Goal: Information Seeking & Learning: Learn about a topic

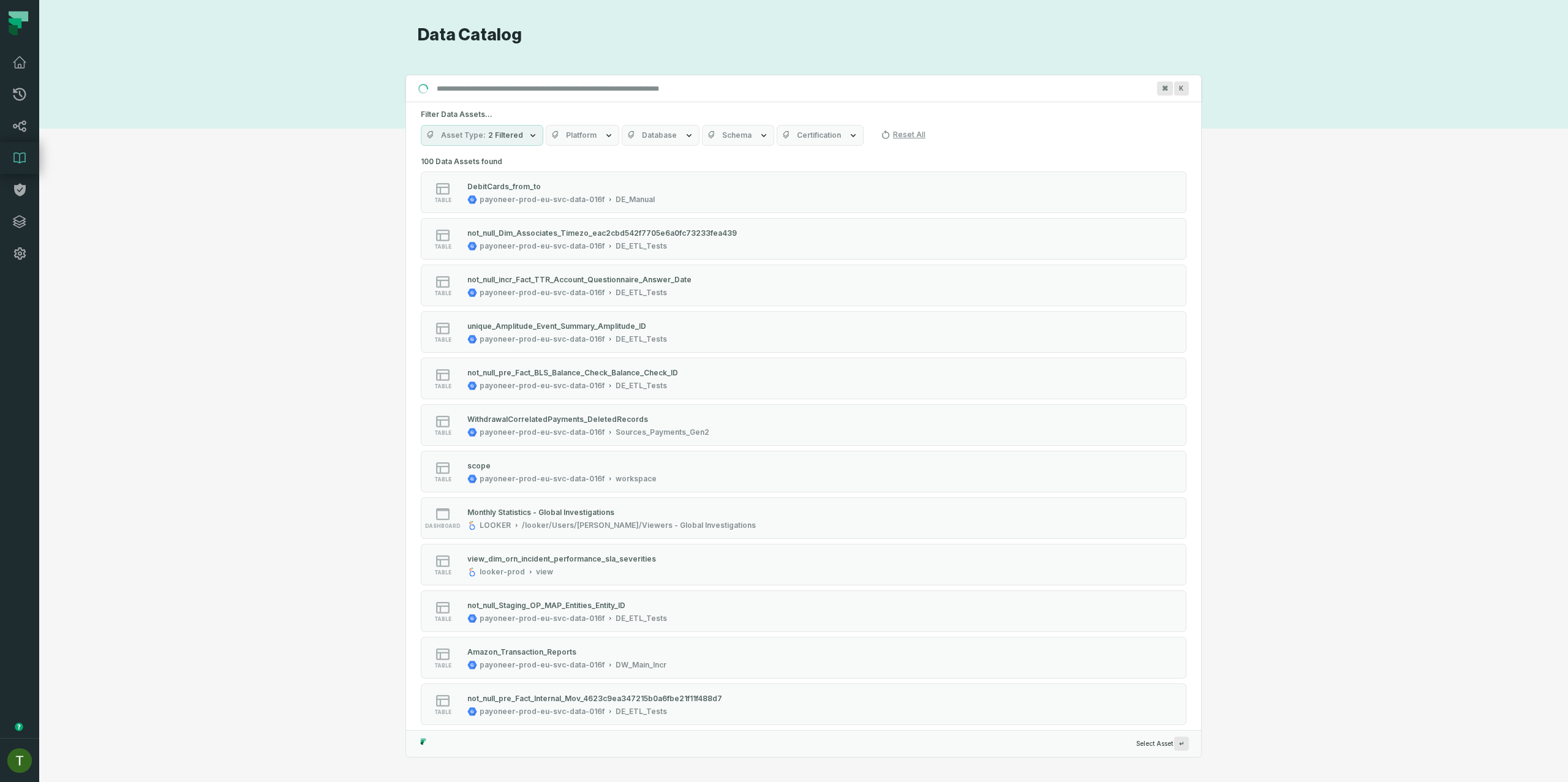
click at [515, 31] on h1 "Data Catalog" at bounding box center [809, 35] width 784 height 22
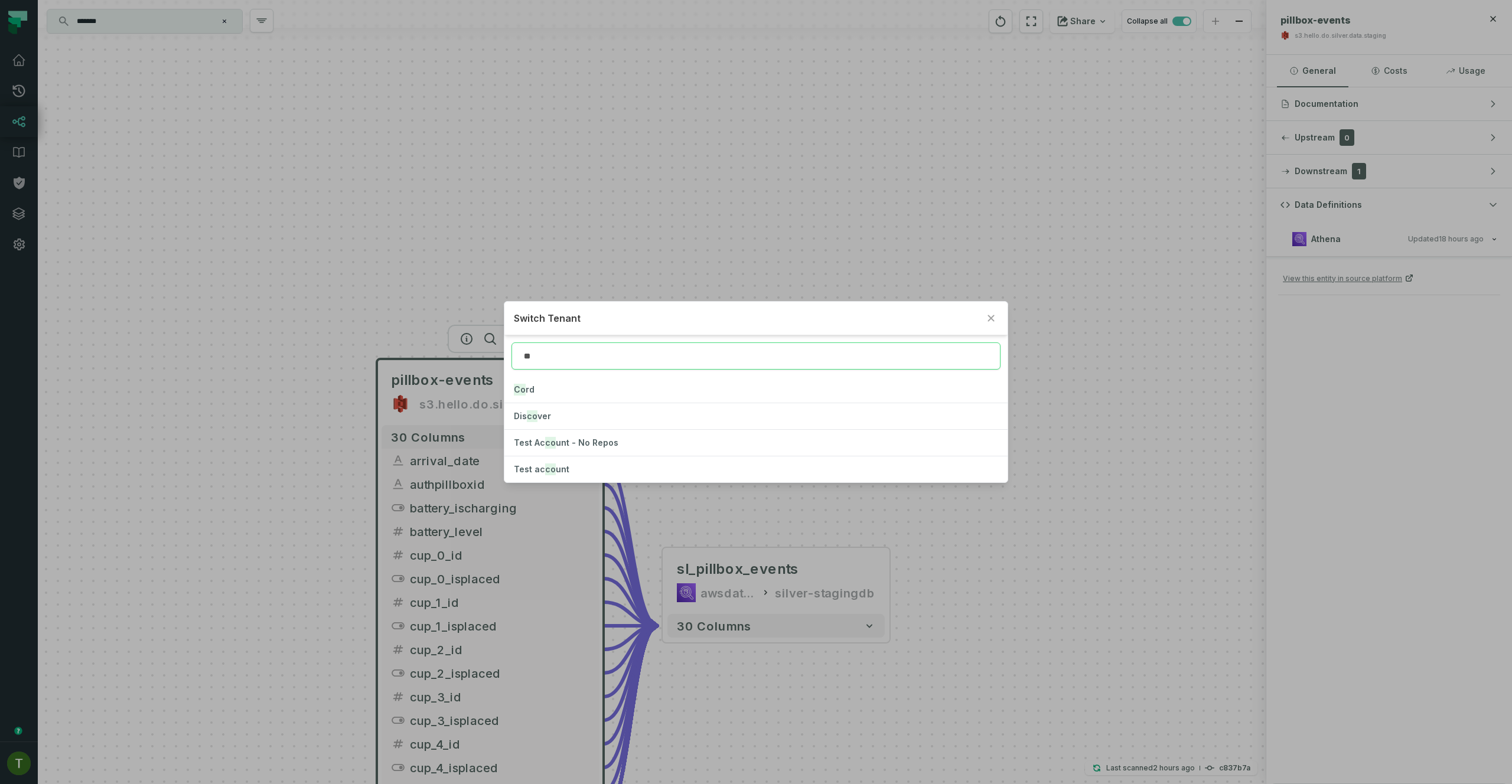
type input "*"
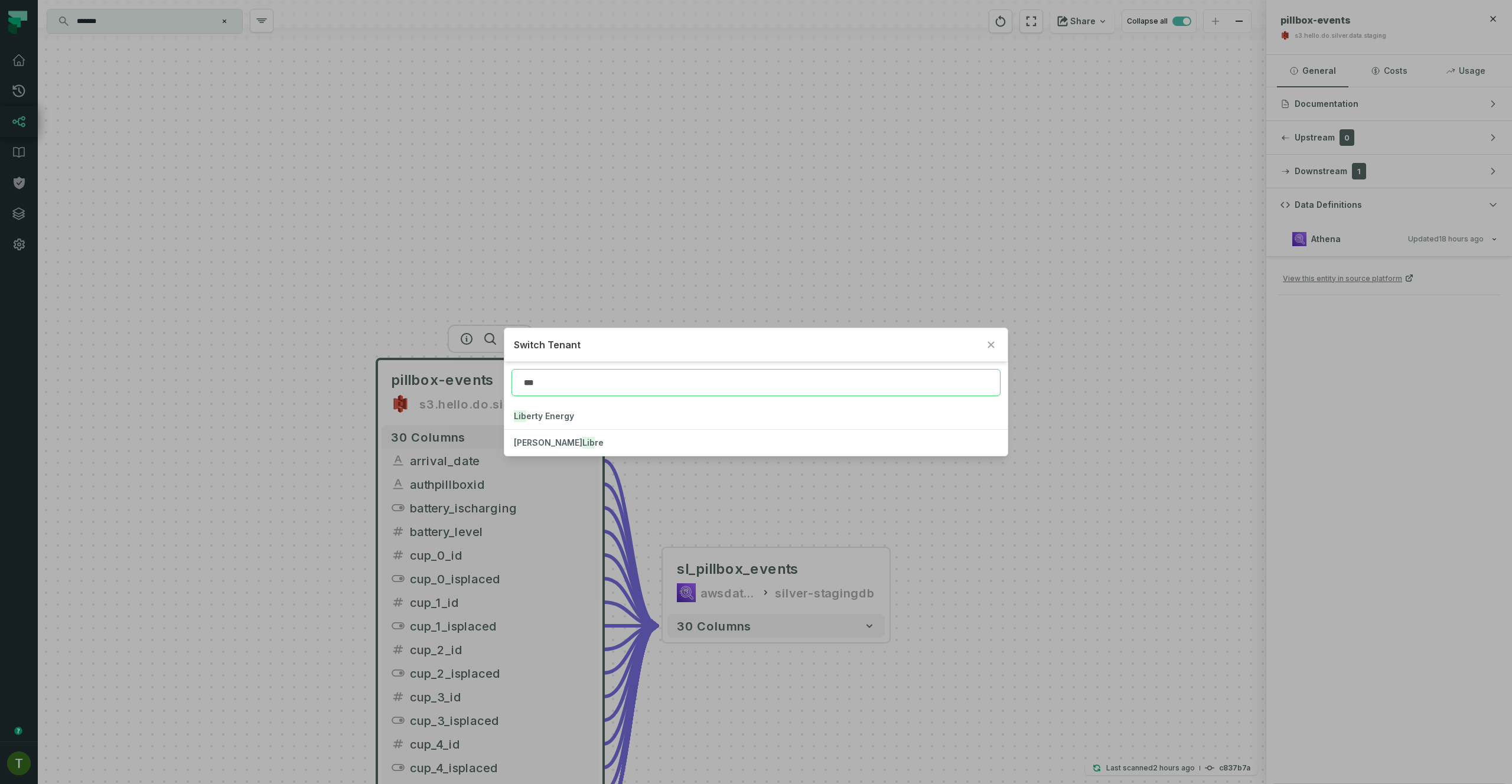
type input "***"
click button "Lib erty Energy" at bounding box center [755, 416] width 502 height 26
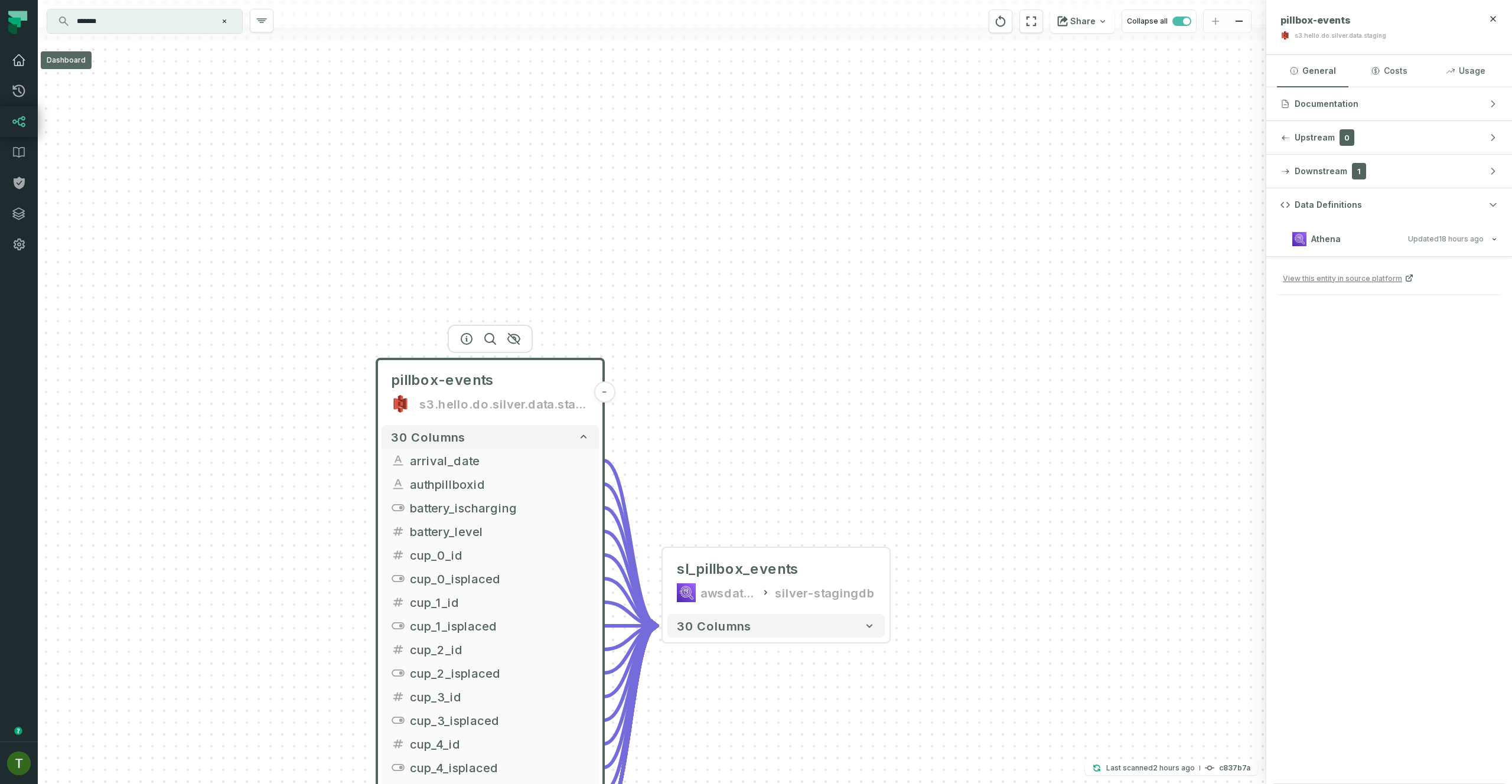
click at [14, 61] on icon at bounding box center [18, 60] width 12 height 11
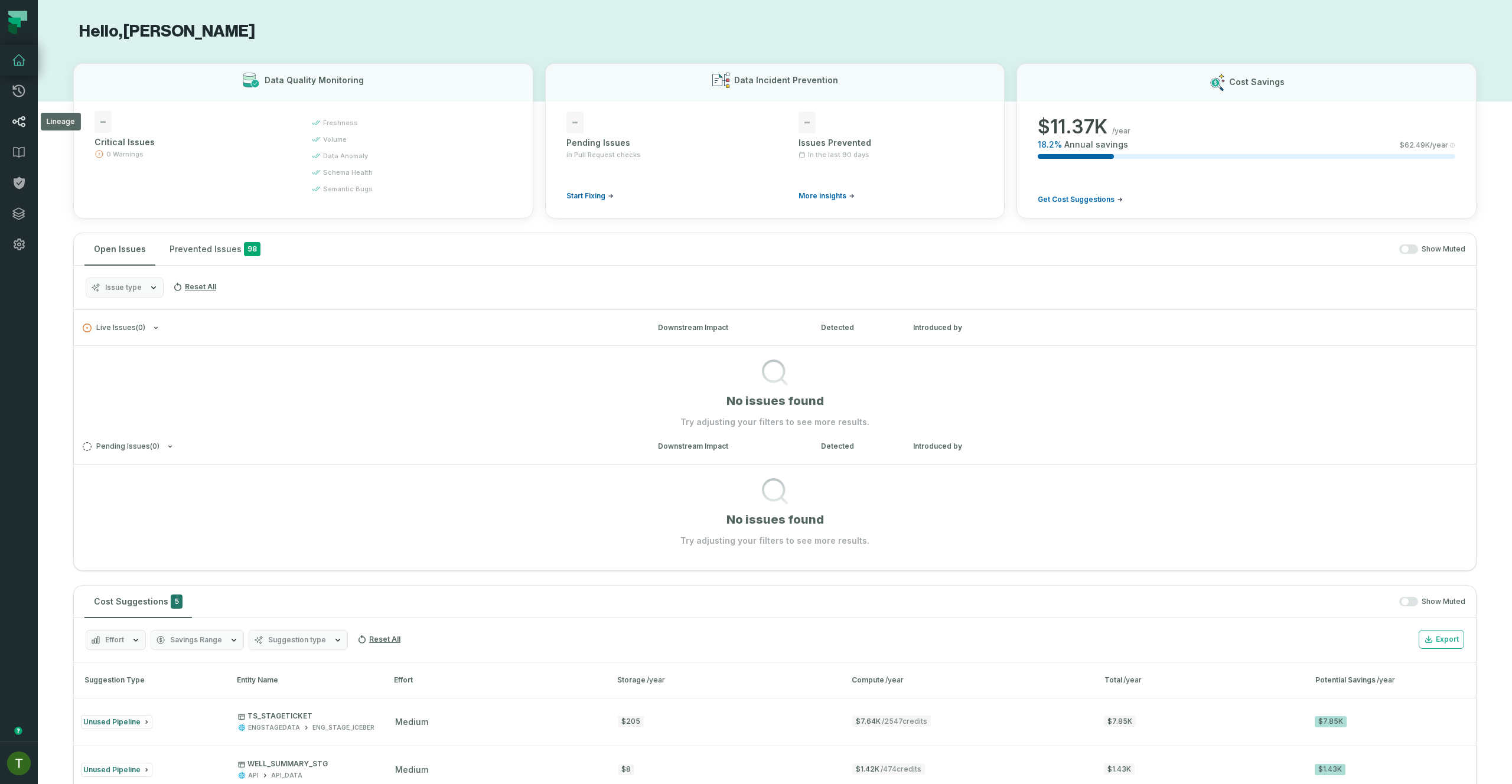
click at [33, 136] on link "Lineage" at bounding box center [19, 121] width 38 height 30
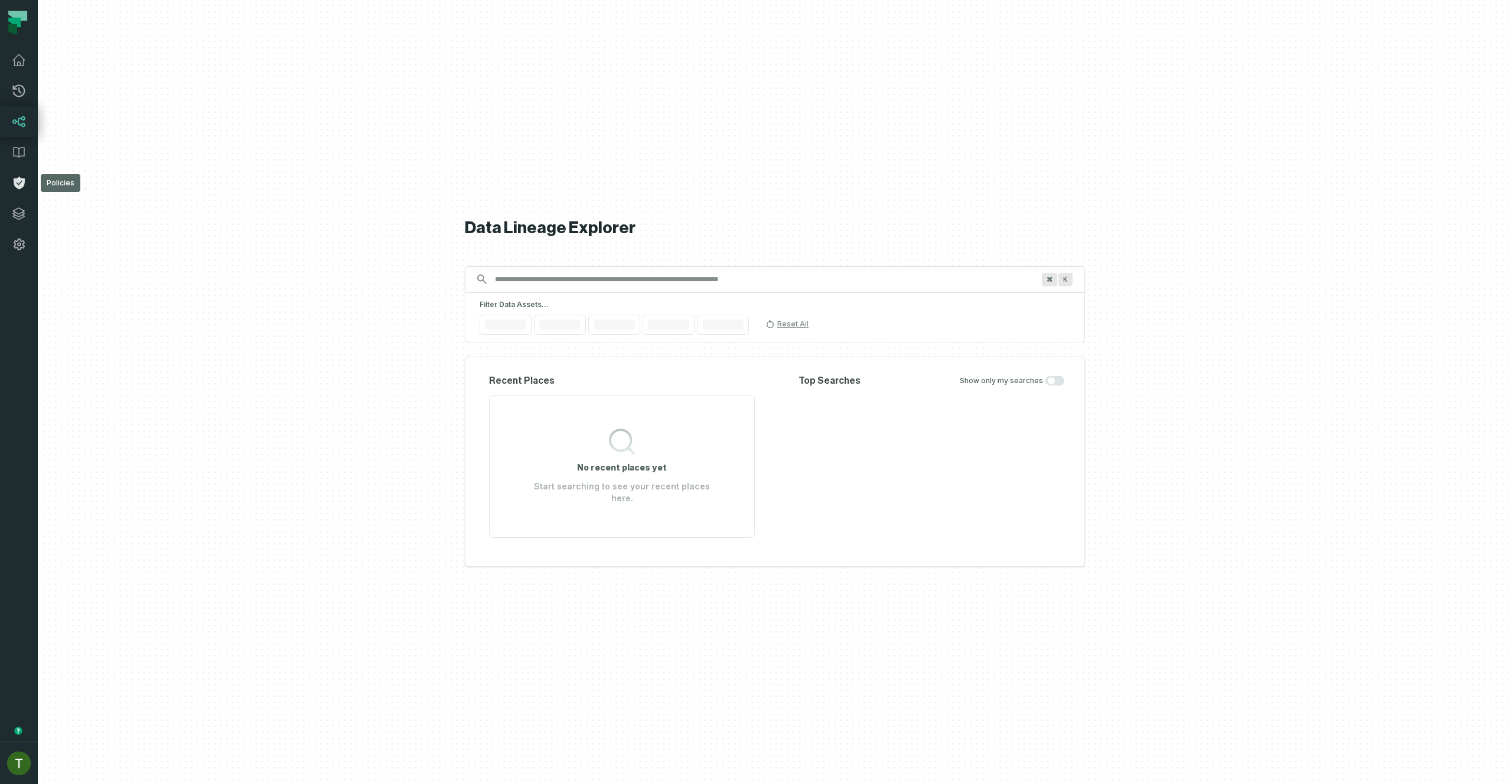
click at [23, 176] on icon at bounding box center [19, 183] width 14 height 14
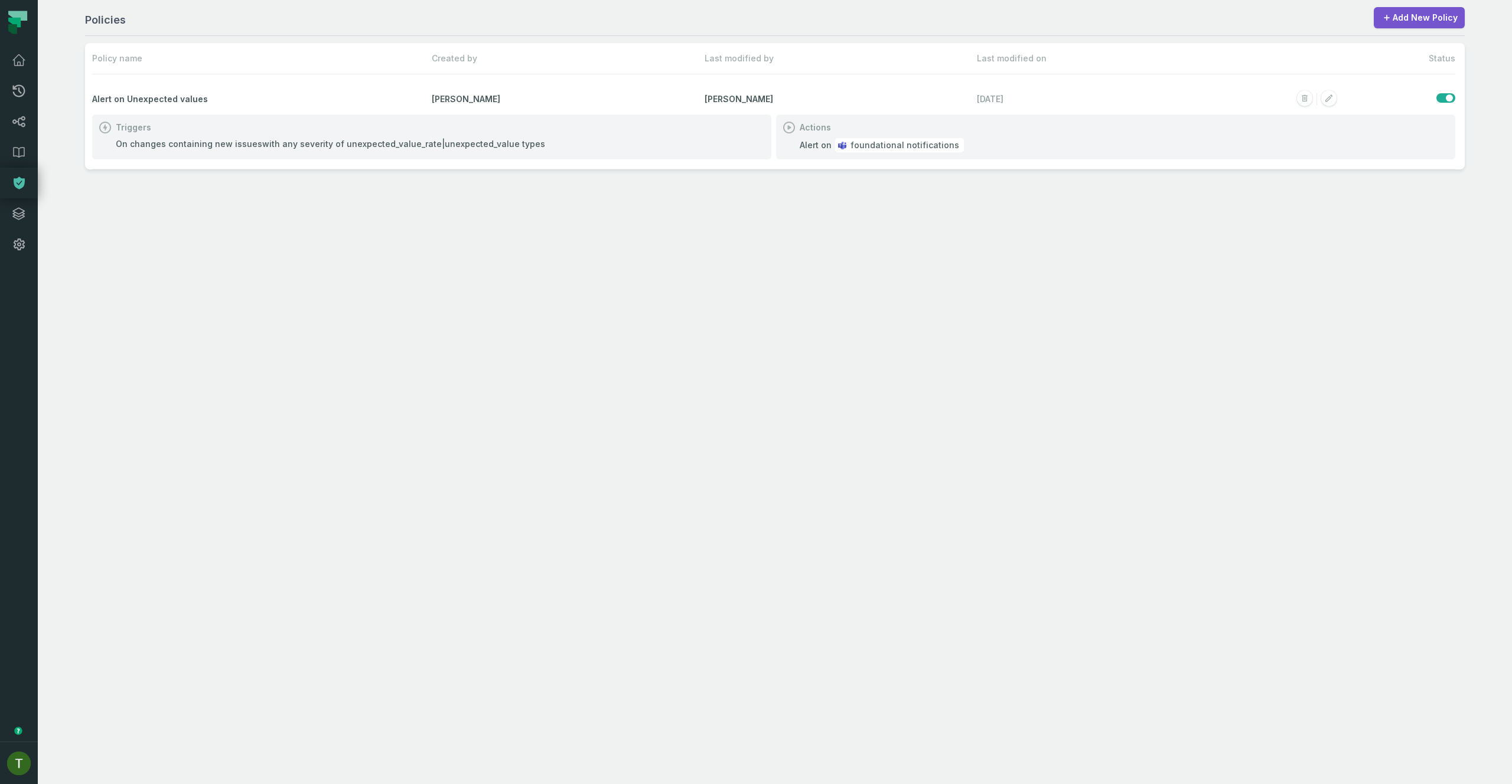
click at [502, 129] on div "Triggers" at bounding box center [431, 128] width 665 height 12
click at [500, 148] on div "On changes containing new issues with any severity of unexpected_value_rate|une…" at bounding box center [330, 144] width 429 height 12
click at [420, 136] on div "Triggers On changes containing new issues with any severity of unexpected_value…" at bounding box center [432, 136] width 679 height 45
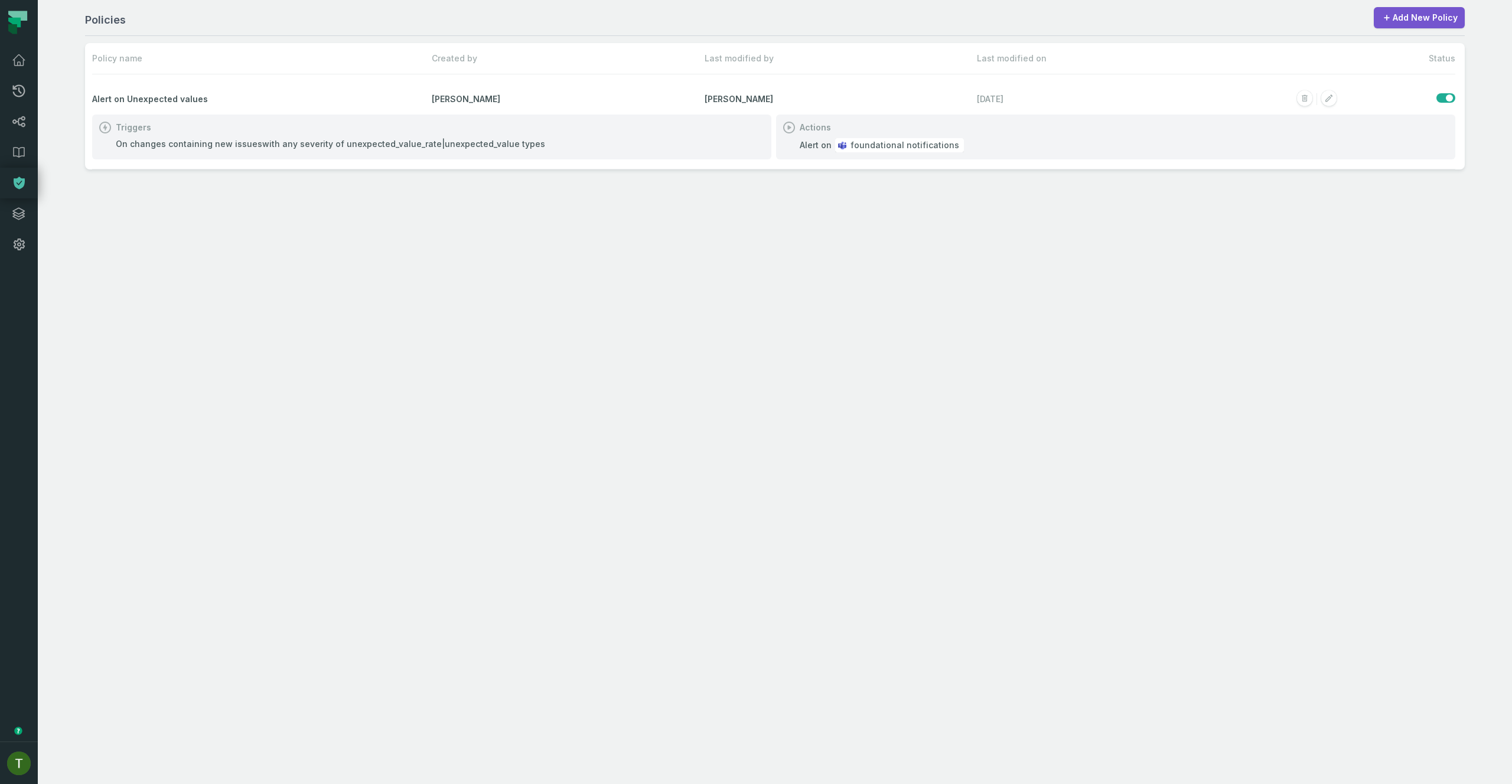
click at [417, 140] on div "On changes containing new issues with any severity of unexpected_value_rate|une…" at bounding box center [330, 144] width 429 height 12
copy div "unexpected_value_rate"
click at [508, 147] on div "On changes containing new issues with any severity of unexpected_value_rate|une…" at bounding box center [330, 144] width 429 height 12
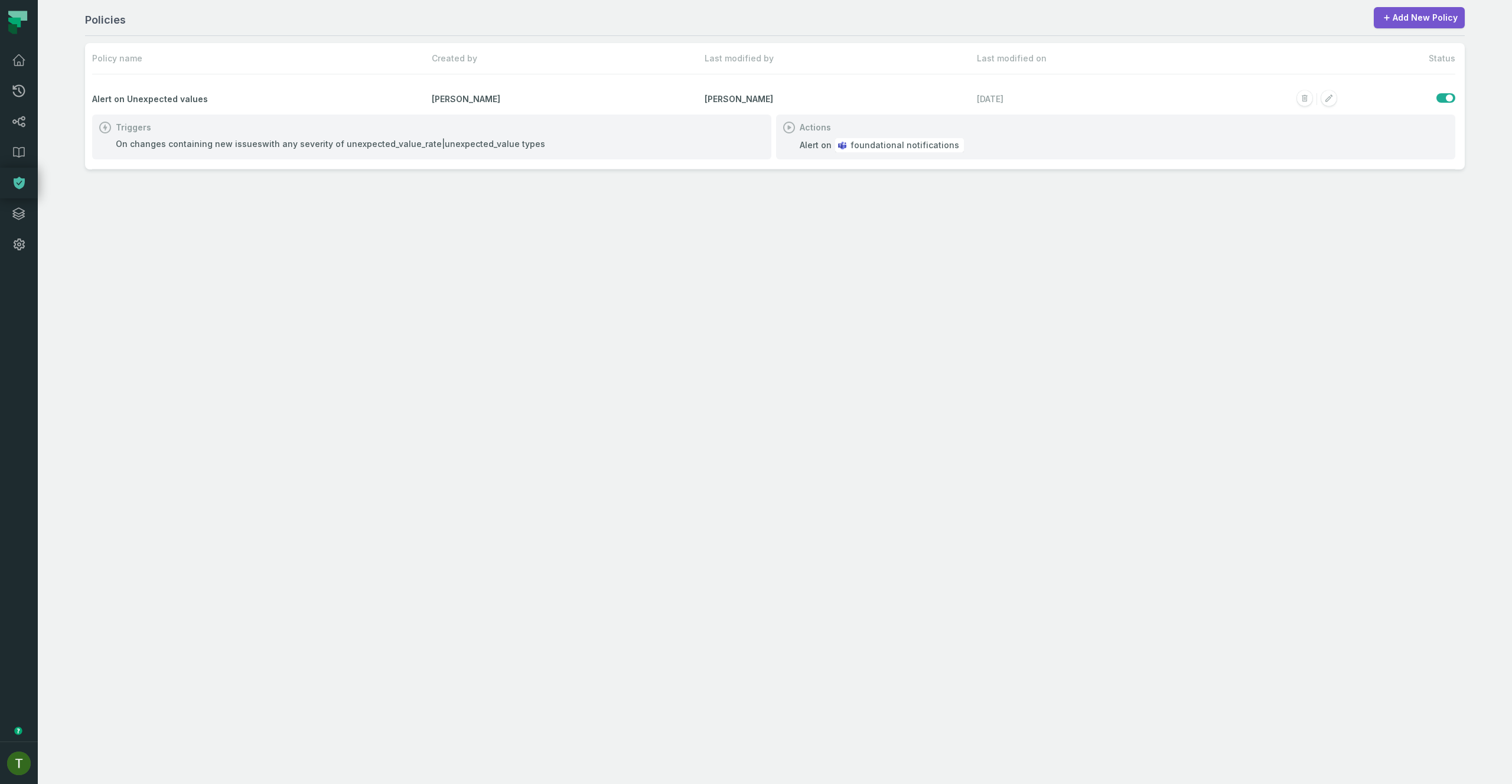
click at [403, 143] on div "On changes containing new issues with any severity of unexpected_value_rate|une…" at bounding box center [330, 144] width 429 height 12
copy div "unexpected_value_rate"
click at [728, 223] on div "Policies Add New Policy Policy name Created by Last modified by Last modified o…" at bounding box center [775, 392] width 1474 height 784
click at [13, 49] on link "Dashboard" at bounding box center [19, 60] width 38 height 30
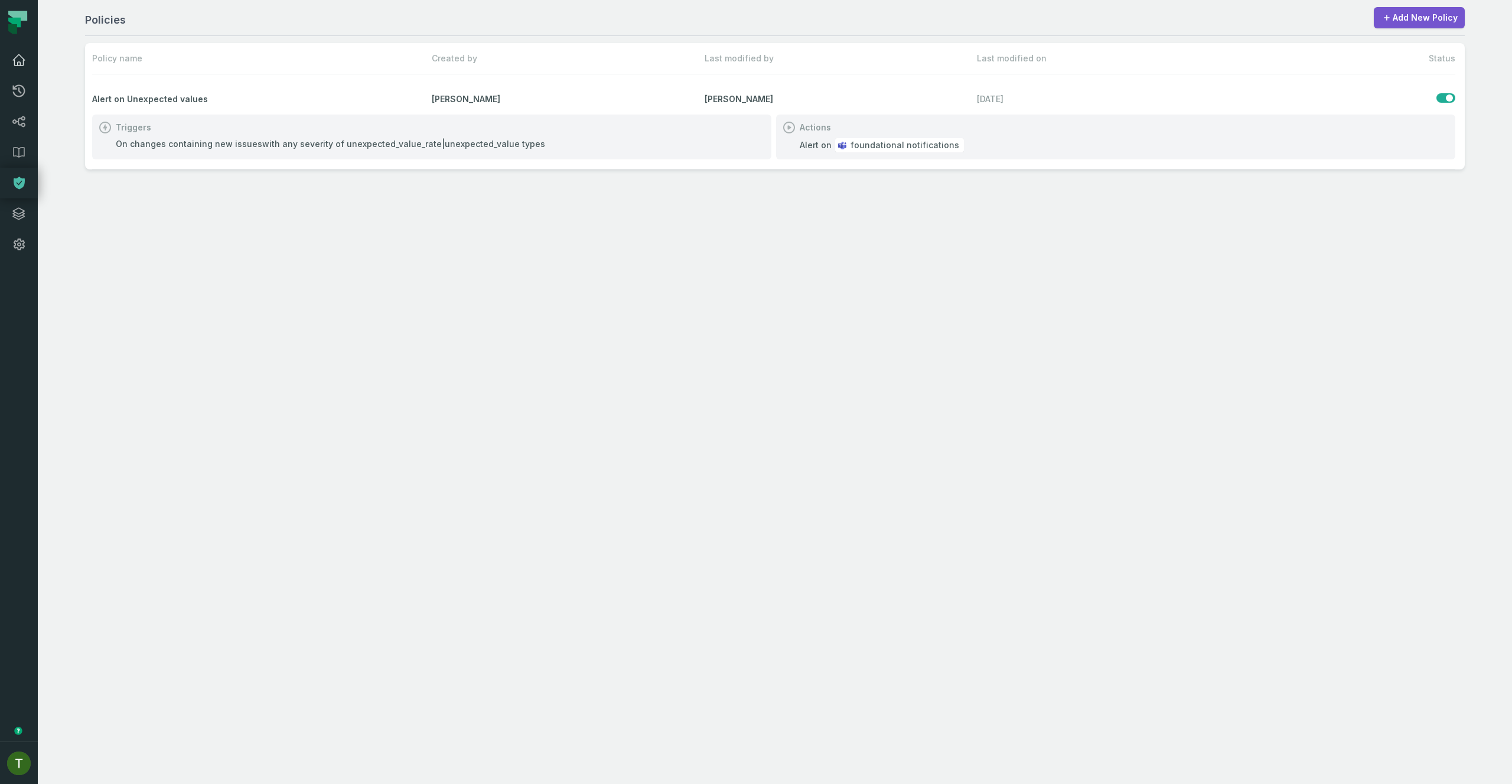
click at [17, 57] on icon at bounding box center [19, 60] width 14 height 14
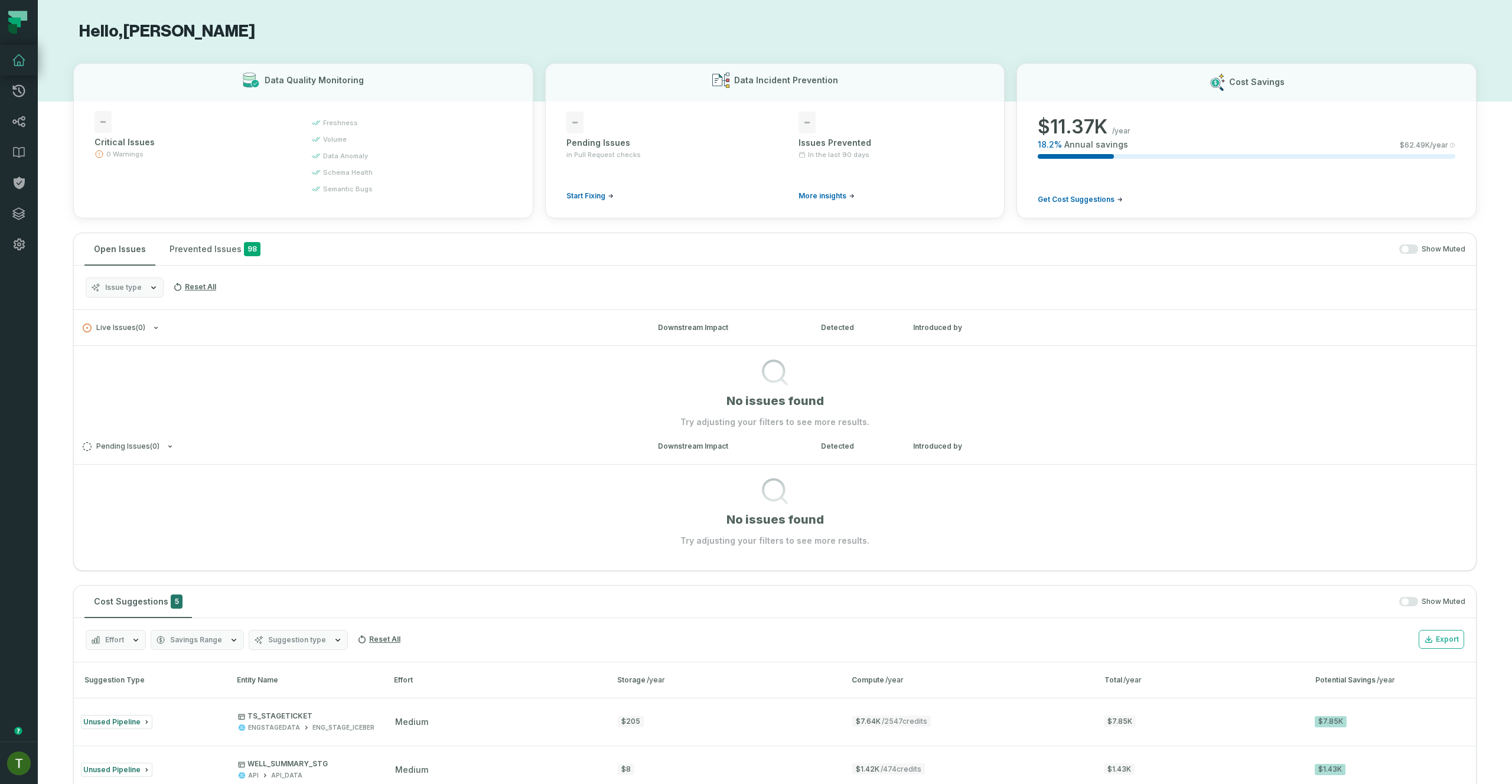
click at [152, 276] on div "Issue type Reset All" at bounding box center [775, 288] width 1402 height 44
click at [156, 282] on icon "button" at bounding box center [153, 287] width 10 height 10
click at [191, 361] on label "Data Contract Compilation" at bounding box center [159, 359] width 147 height 23
click at [103, 361] on button "Data Contract Compilation" at bounding box center [98, 359] width 10 height 10
click at [174, 352] on label "Data Contract Compilation" at bounding box center [159, 359] width 147 height 23
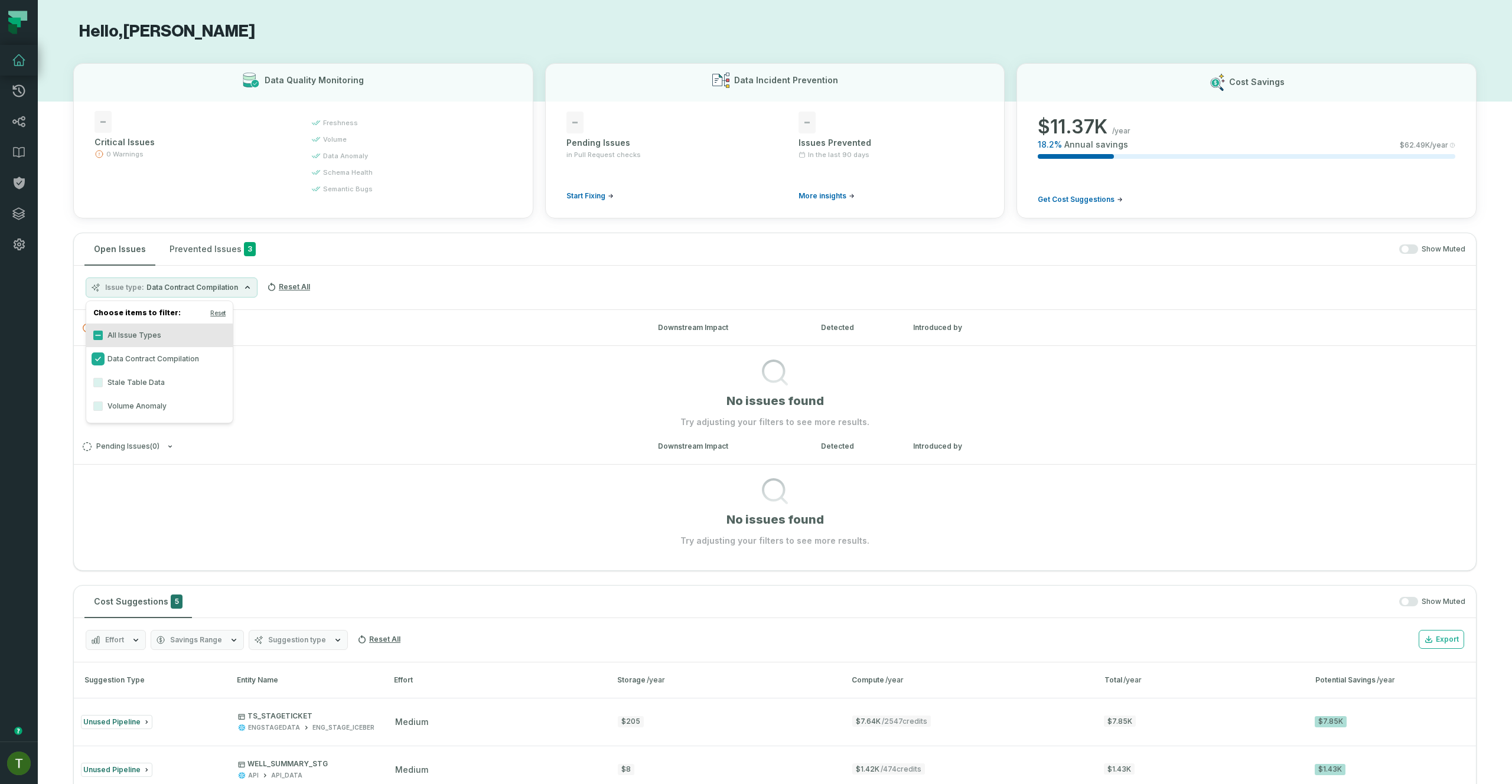
click at [103, 354] on button "Data Contract Compilation" at bounding box center [98, 359] width 10 height 10
drag, startPoint x: 1390, startPoint y: 256, endPoint x: 1397, endPoint y: 251, distance: 8.6
click at [1393, 255] on div "Open Issues Prevented Issues 98 Show Muted" at bounding box center [775, 249] width 1402 height 32
click at [1402, 249] on span "button" at bounding box center [1405, 249] width 7 height 7
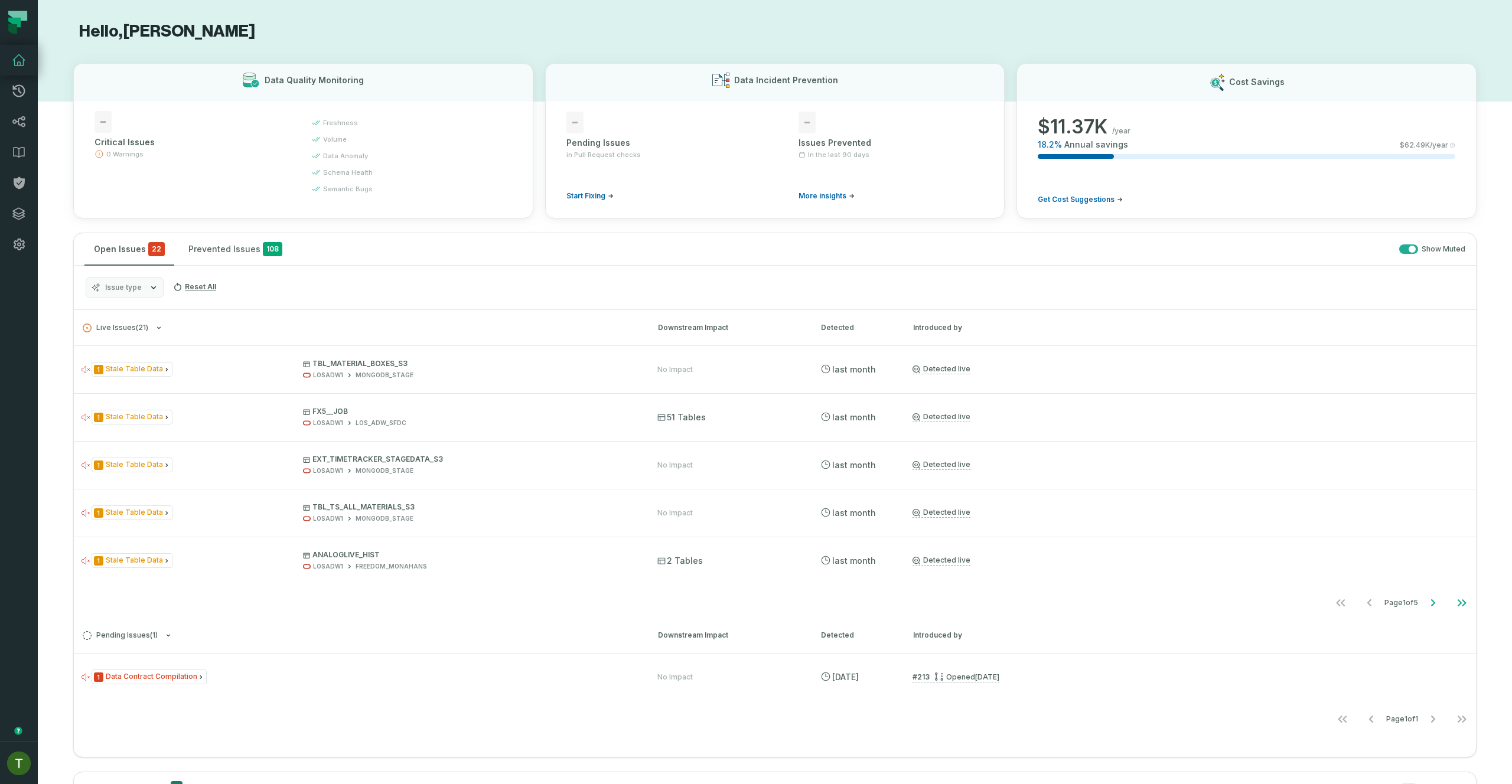
click at [149, 294] on button "Issue type" at bounding box center [124, 288] width 78 height 20
click at [149, 362] on label "Data Contract Compilation" at bounding box center [159, 359] width 147 height 23
click at [103, 362] on button "Data Contract Compilation" at bounding box center [98, 359] width 10 height 10
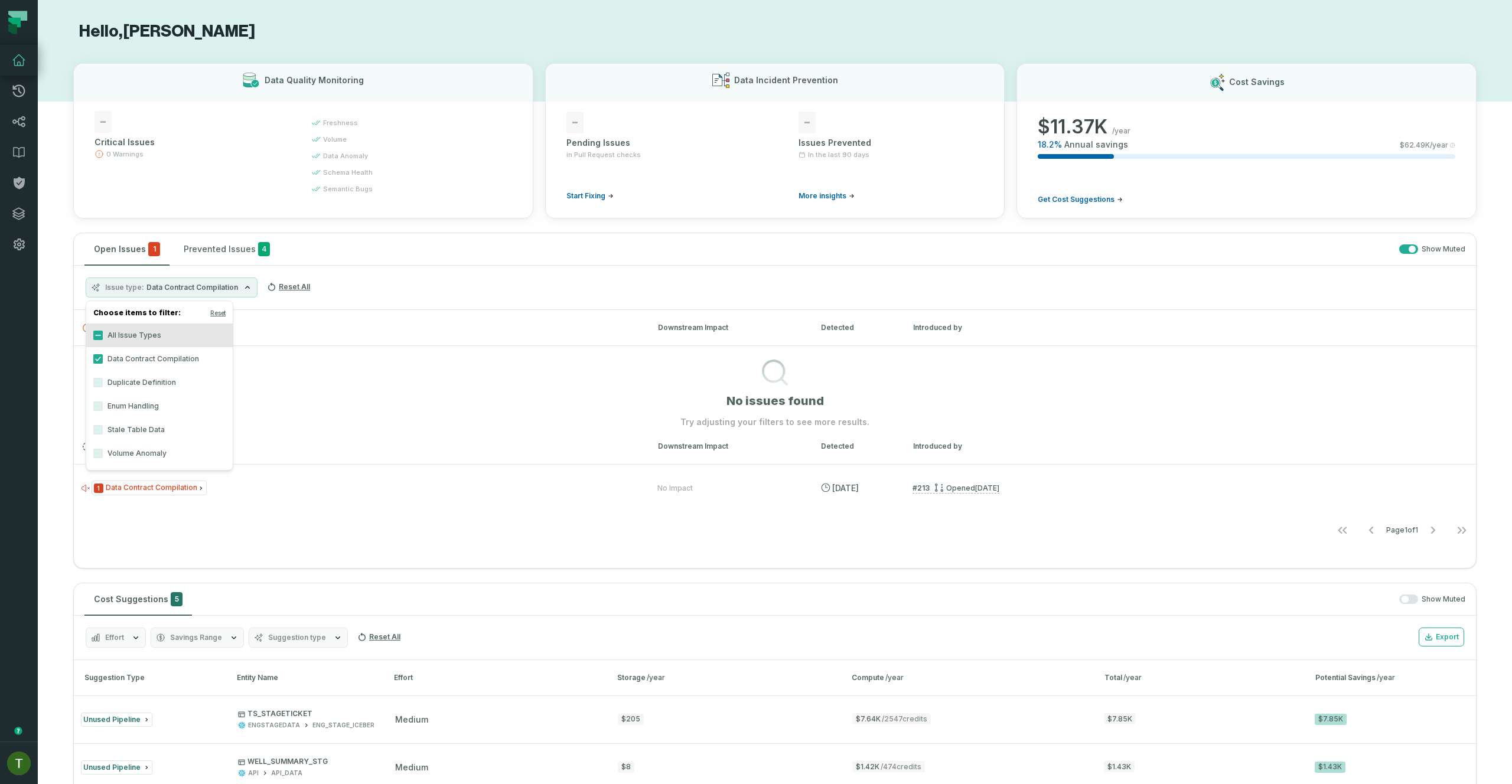
click at [164, 385] on label "Duplicate Definition" at bounding box center [159, 382] width 147 height 23
click at [103, 385] on button "Duplicate Definition" at bounding box center [98, 382] width 10 height 10
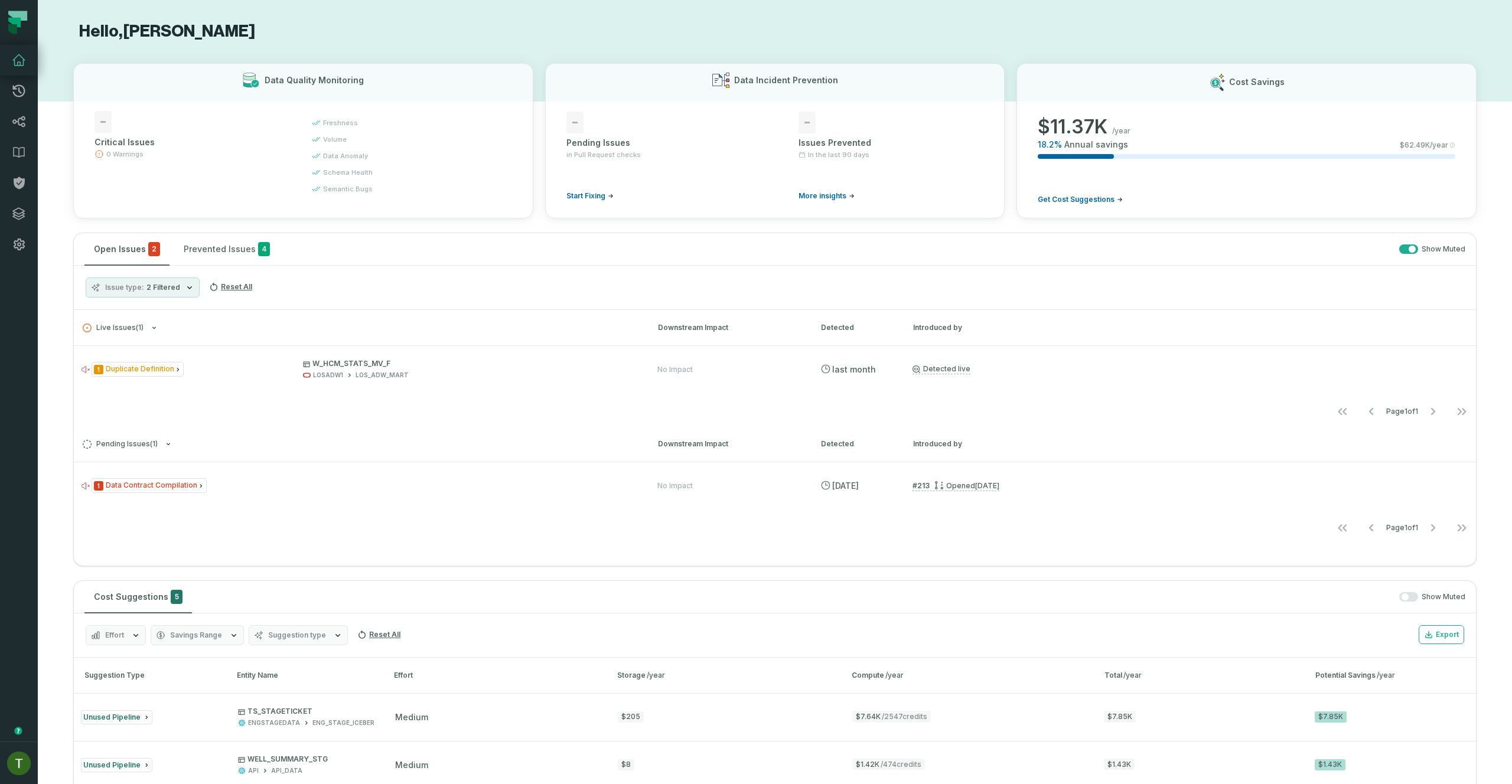
click at [370, 315] on h3 "Live Issues ( 1 ) Downstream Impact Detected Introduced by" at bounding box center [775, 328] width 1402 height 36
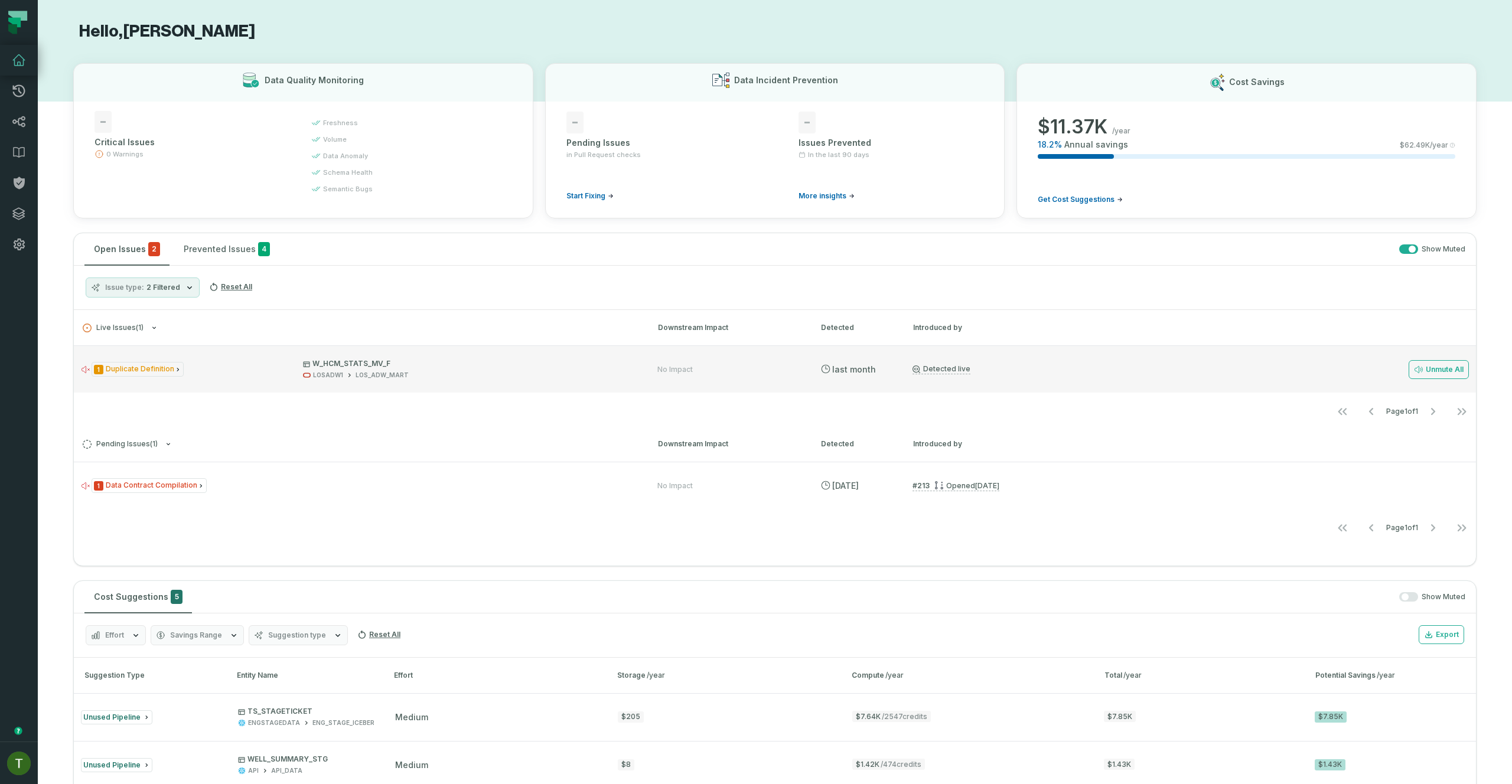
click at [333, 374] on div "LOSADW1" at bounding box center [328, 375] width 30 height 9
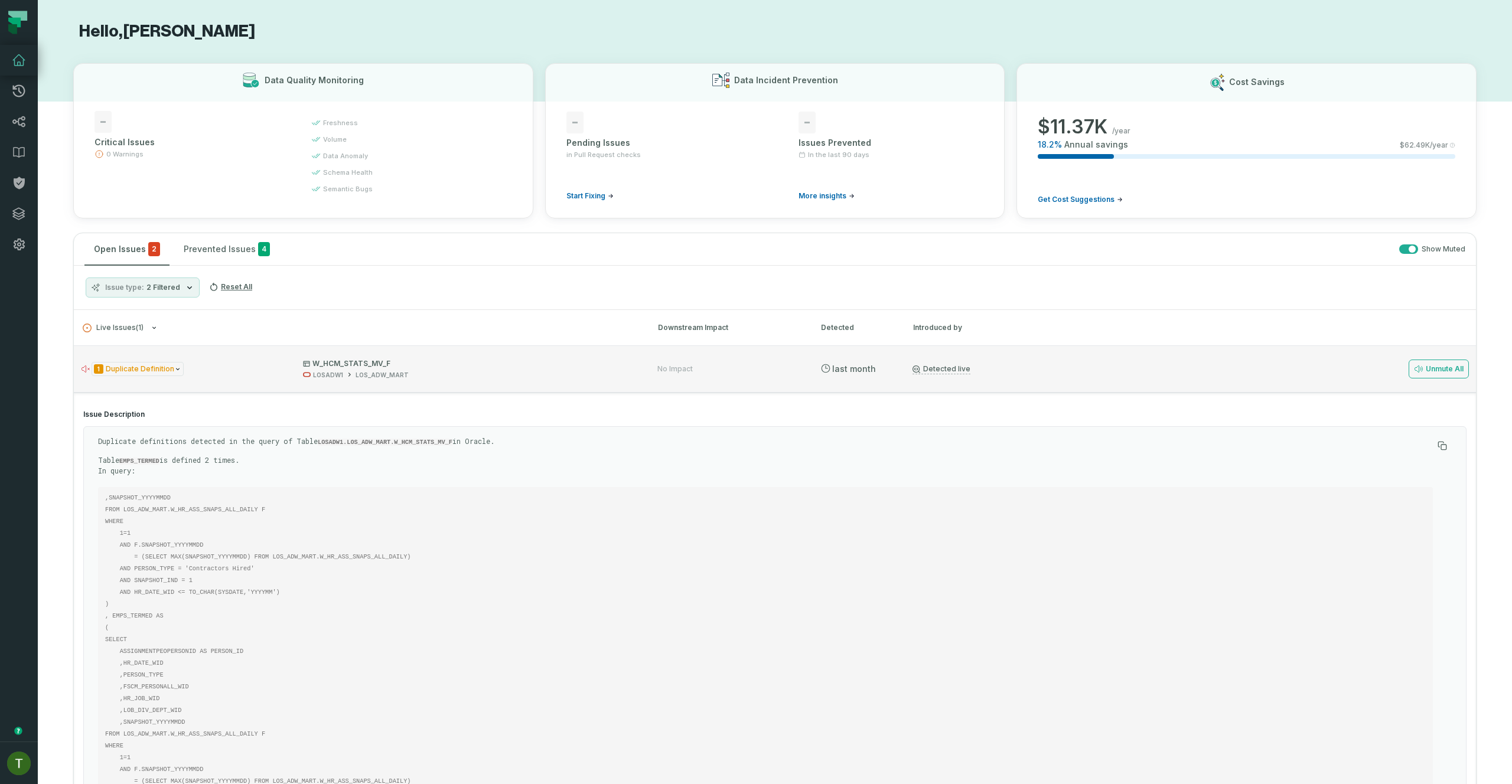
click at [1118, 359] on div "1 Duplicate Definition W_HCM_STATS_MV_F LOSADW1 LOS_ADW_MART No Impact 7/28/202…" at bounding box center [775, 369] width 1402 height 47
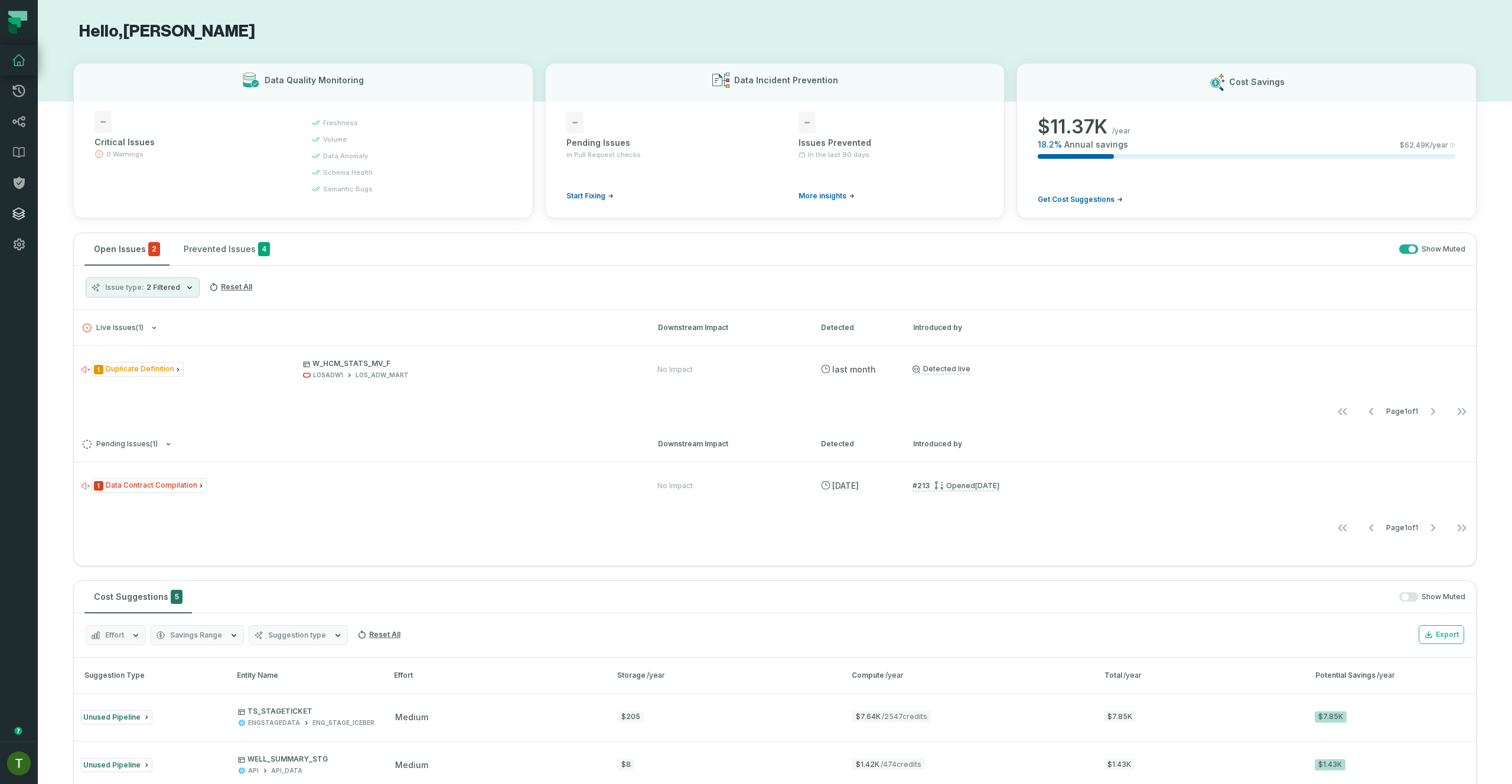
click at [13, 207] on icon at bounding box center [19, 214] width 14 height 14
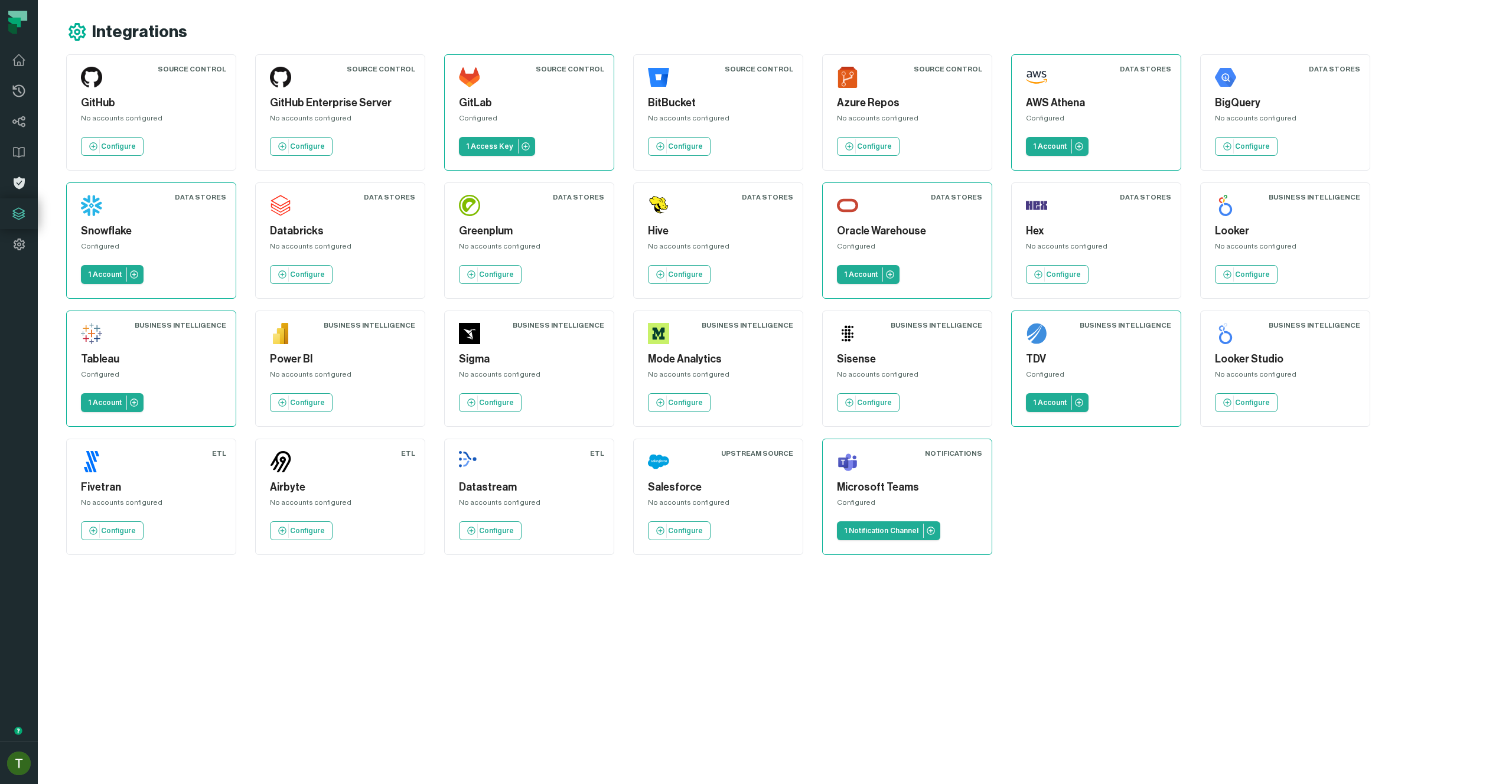
click at [14, 190] on link "Policies" at bounding box center [19, 183] width 38 height 30
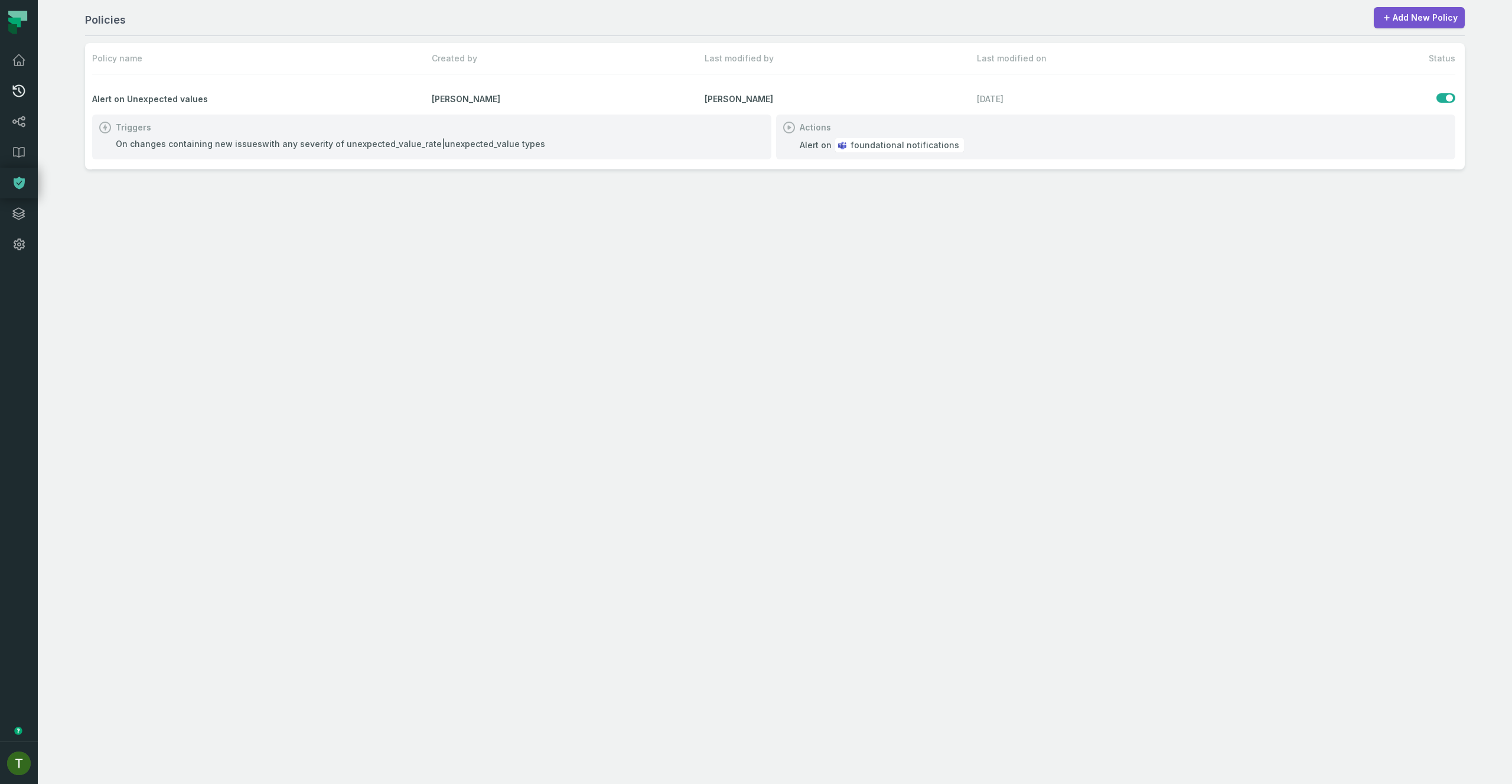
click at [12, 91] on icon at bounding box center [19, 91] width 14 height 14
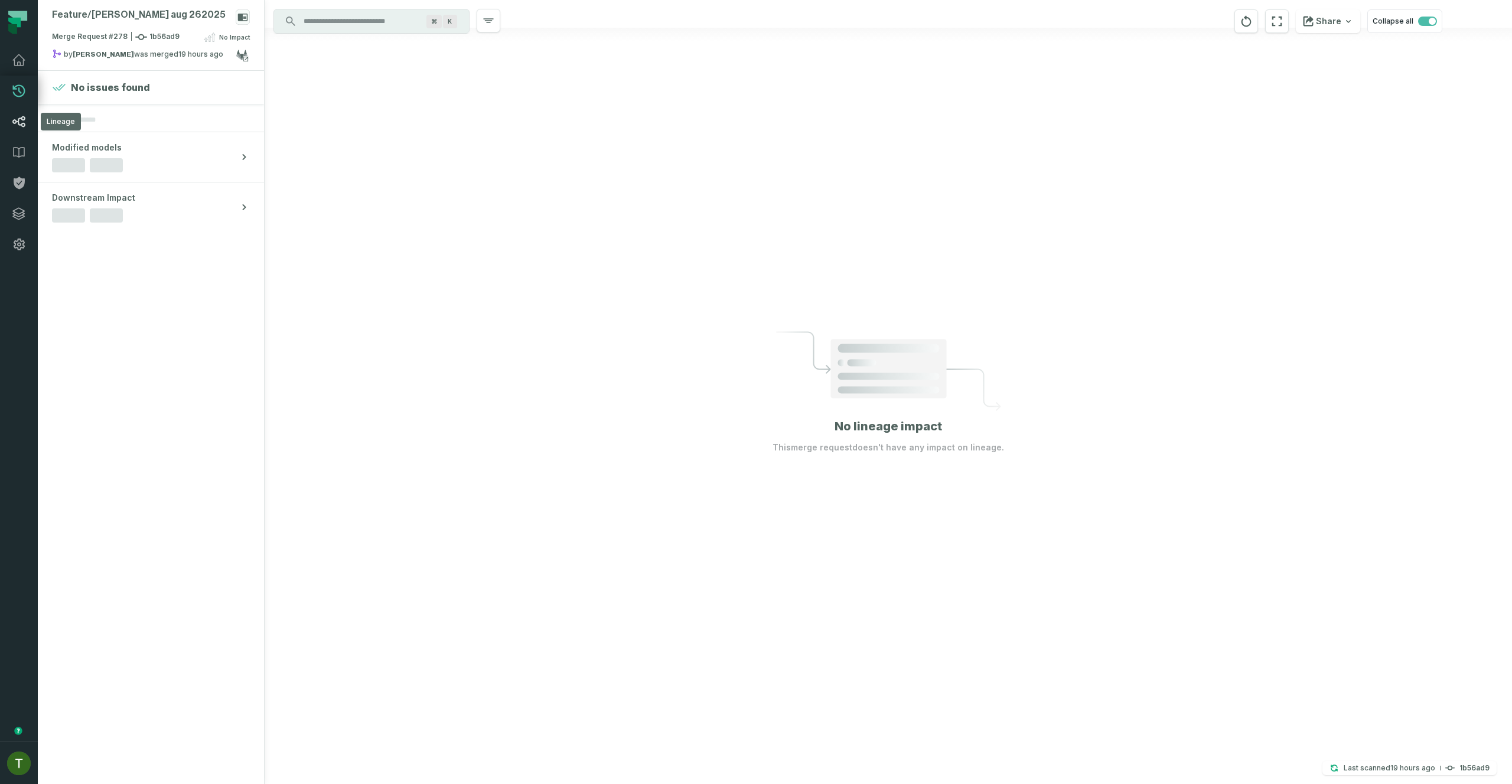
click at [23, 128] on icon at bounding box center [19, 121] width 14 height 14
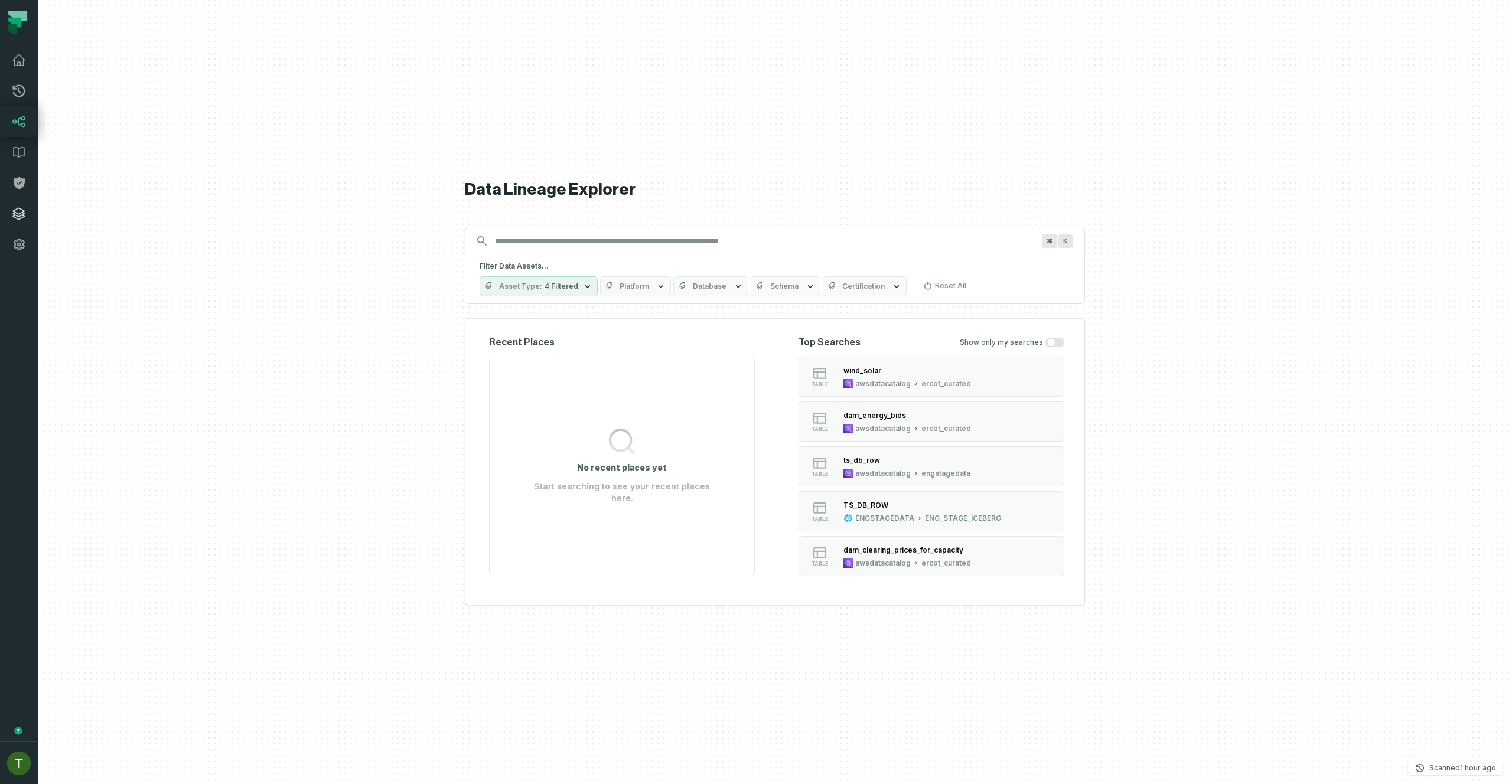
click at [34, 215] on link "Integrations" at bounding box center [19, 213] width 38 height 30
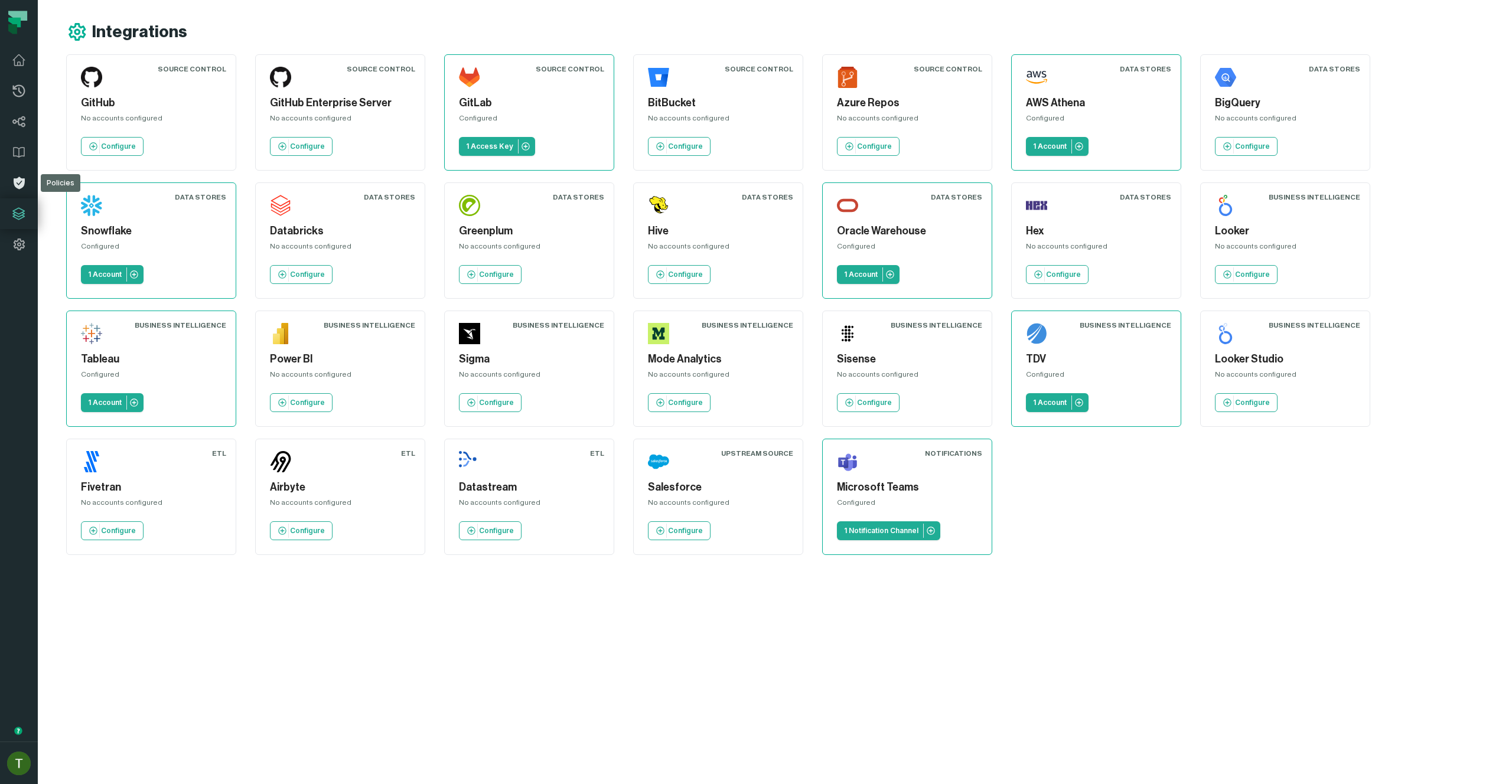
click at [20, 177] on icon at bounding box center [19, 183] width 14 height 14
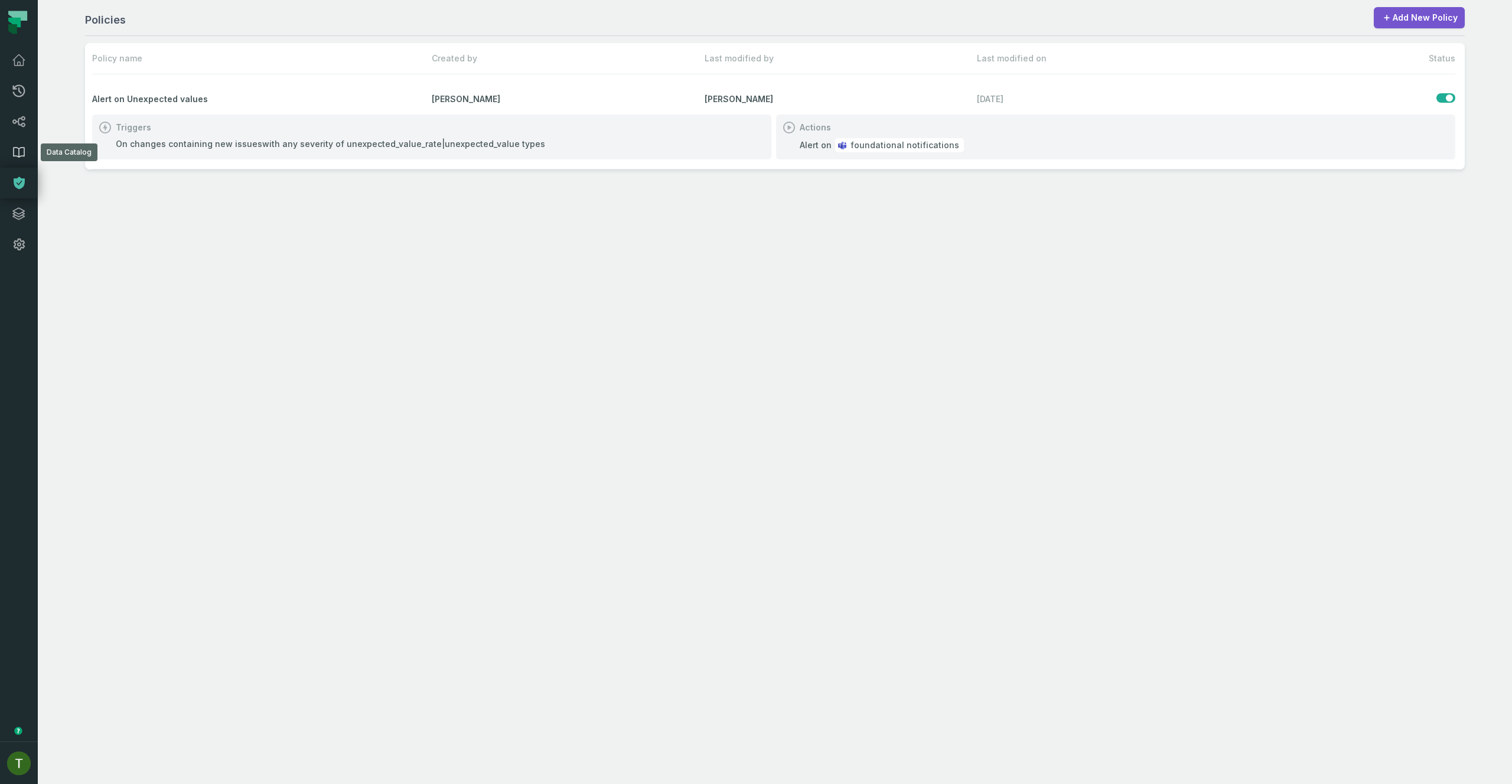
click at [13, 138] on link "Data Catalog" at bounding box center [19, 152] width 38 height 30
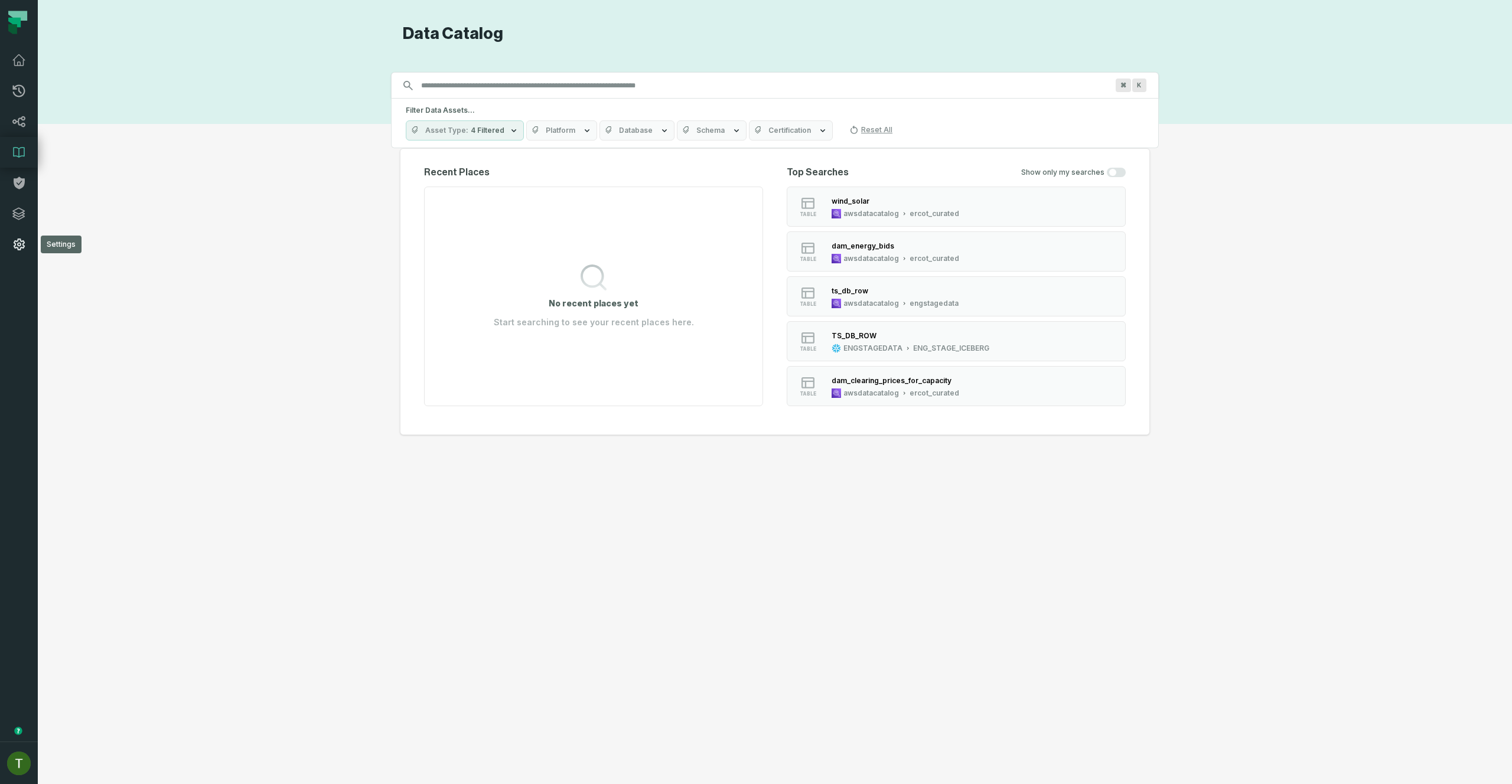
click at [30, 236] on link "Settings" at bounding box center [19, 244] width 38 height 30
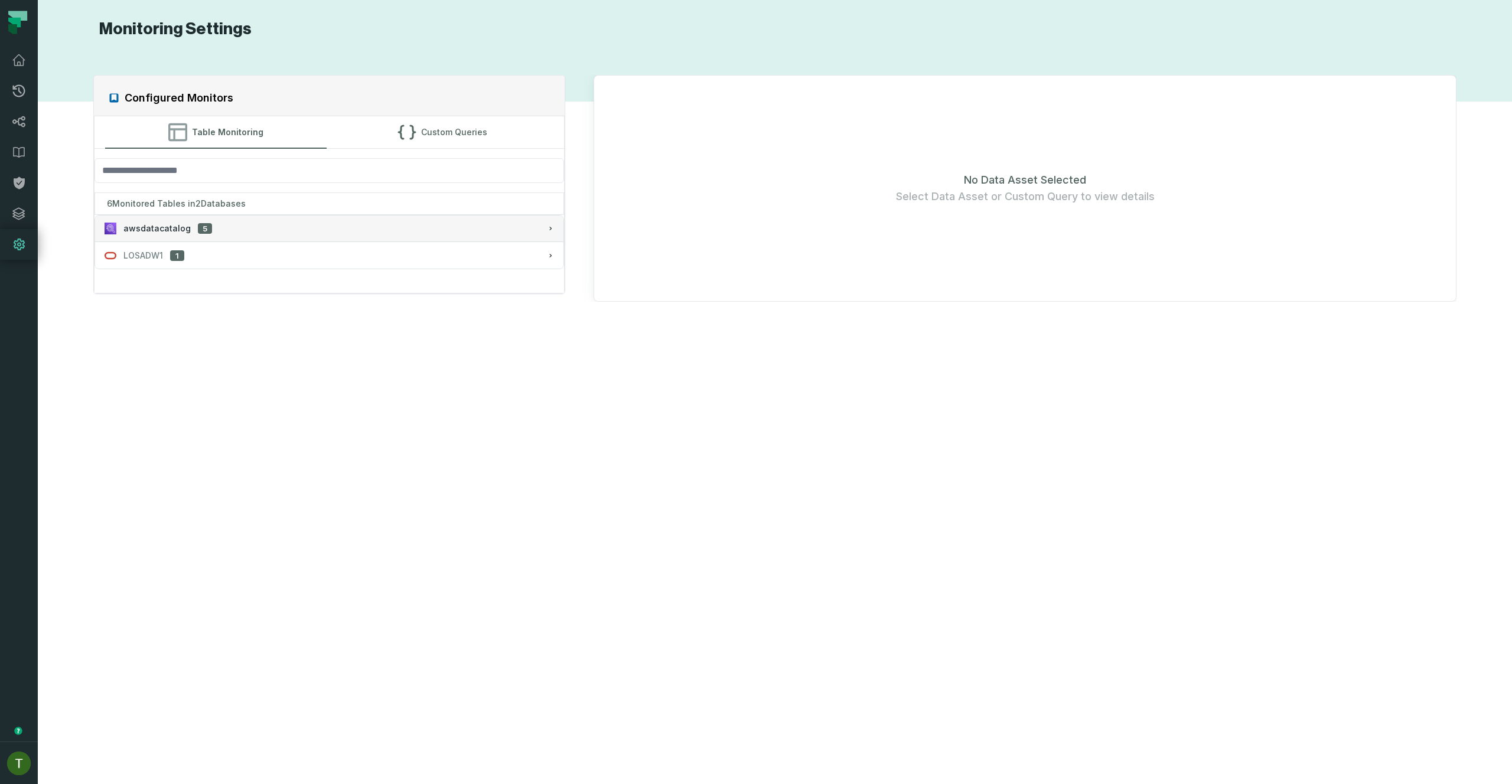
click at [265, 214] on div "6 Monitored Tables in 2 Databases" at bounding box center [330, 203] width 470 height 22
click at [266, 222] on button "awsdatacatalog 5" at bounding box center [330, 228] width 469 height 26
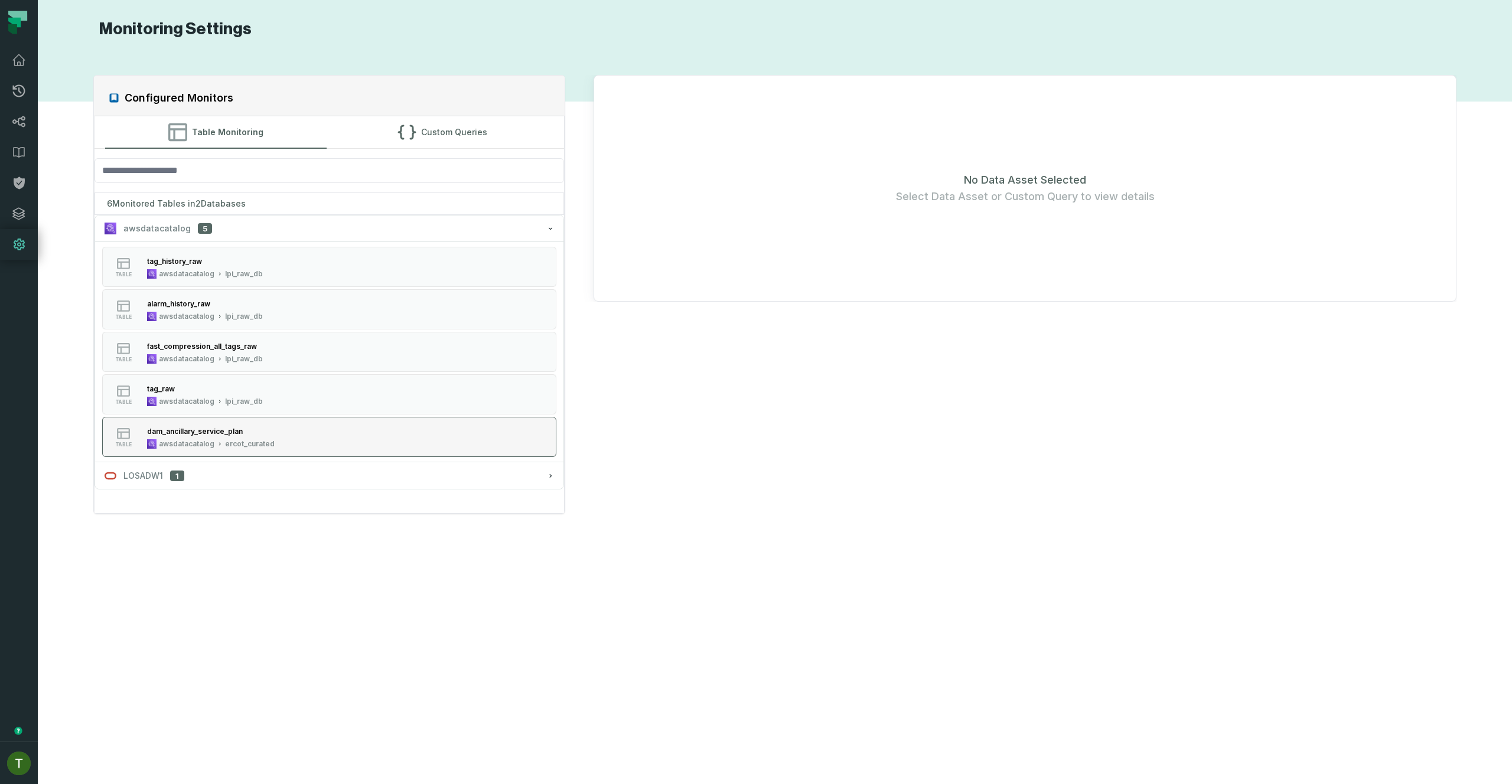
click at [281, 442] on button "table dam_ancillary_service_plan awsdatacatalog ercot_curated" at bounding box center [330, 437] width 455 height 40
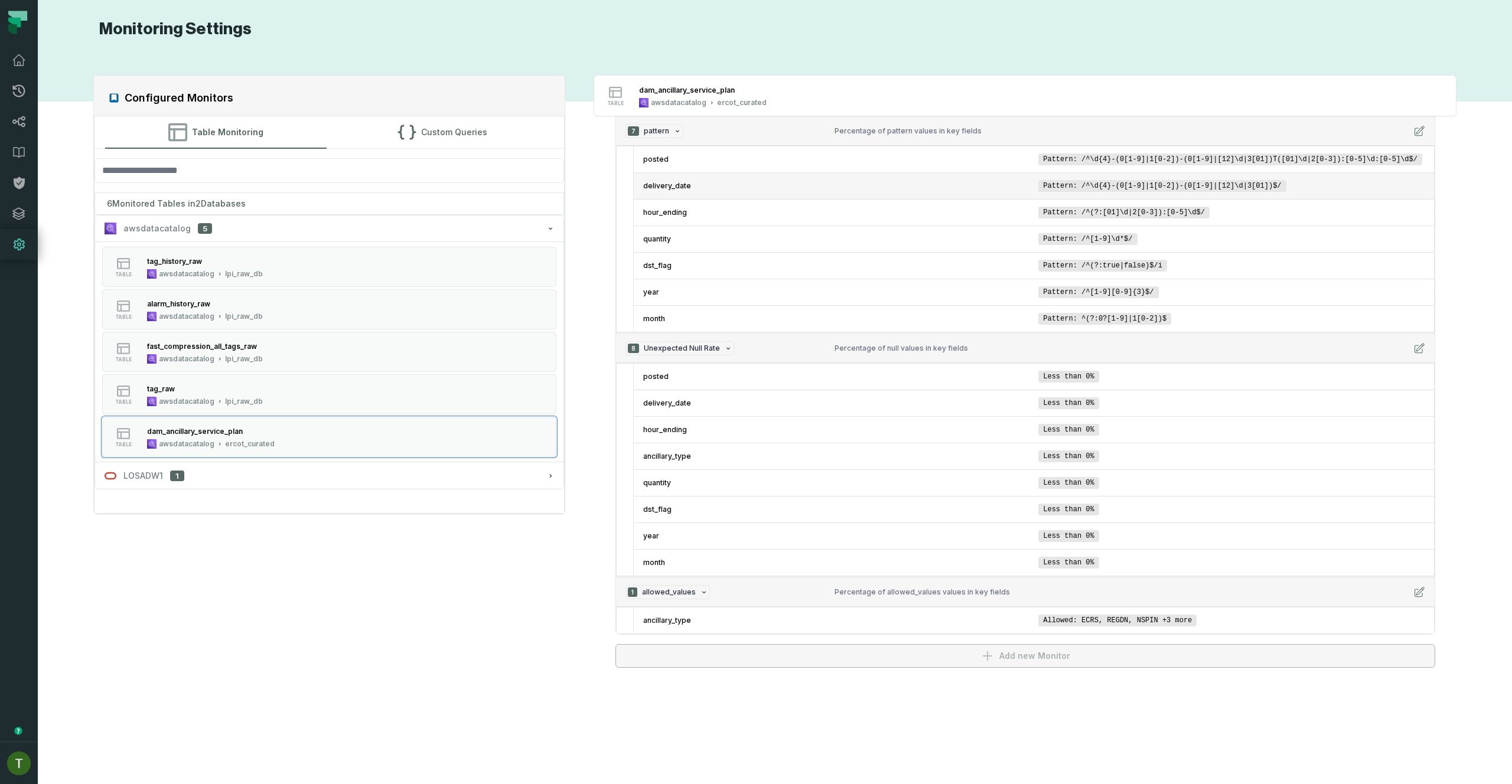
click at [719, 191] on li "delivery_date Pattern: /^\d{4}-(0[1-9]|1[0-2])-(0[1-9]|[12]\d|3[01])$/" at bounding box center [1034, 186] width 800 height 27
click at [699, 186] on span "delivery_date" at bounding box center [839, 186] width 391 height 10
click at [683, 182] on span "delivery_date" at bounding box center [839, 186] width 391 height 10
click at [690, 190] on span "delivery_date" at bounding box center [839, 186] width 391 height 10
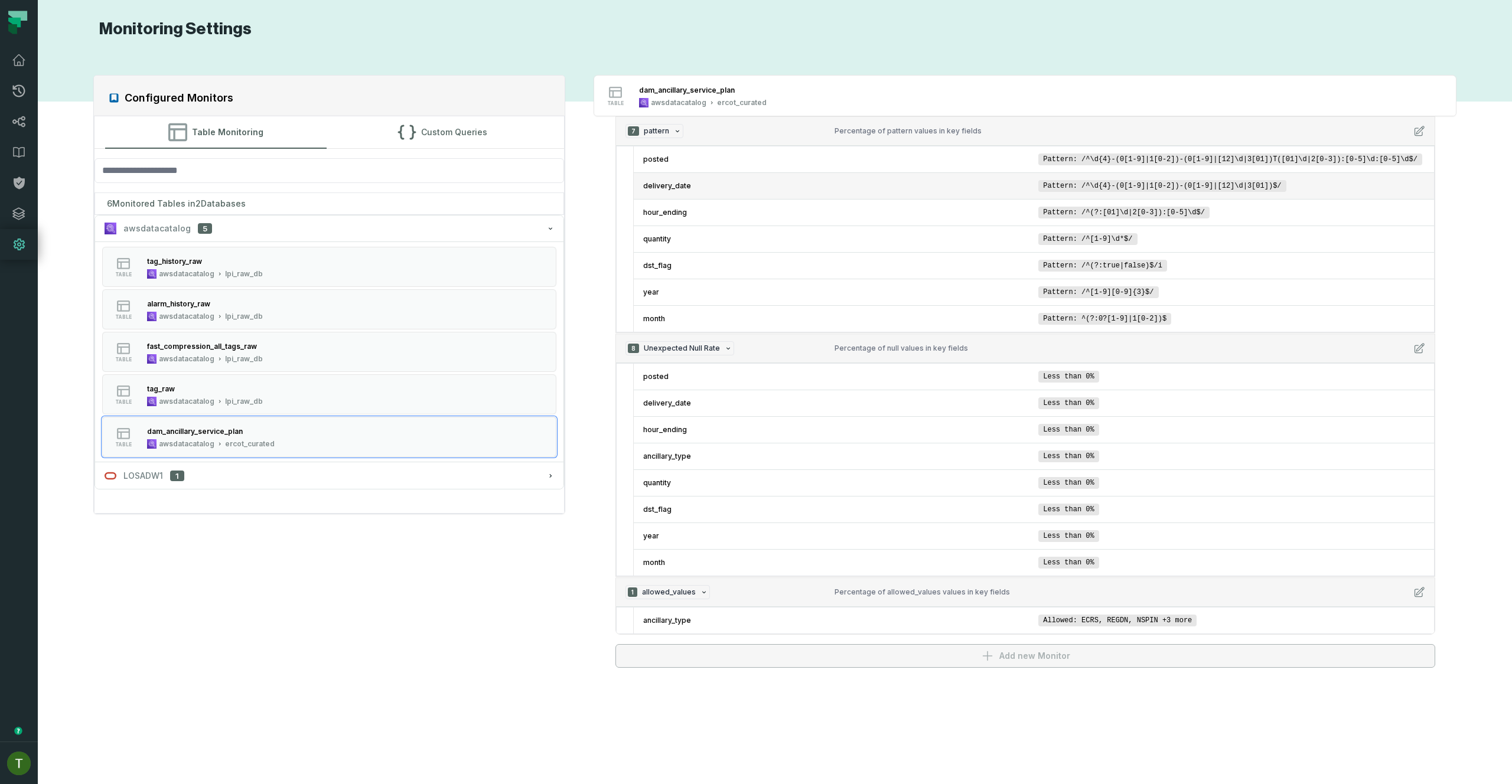
click at [674, 182] on span "delivery_date" at bounding box center [839, 186] width 391 height 10
copy span "delivery_date"
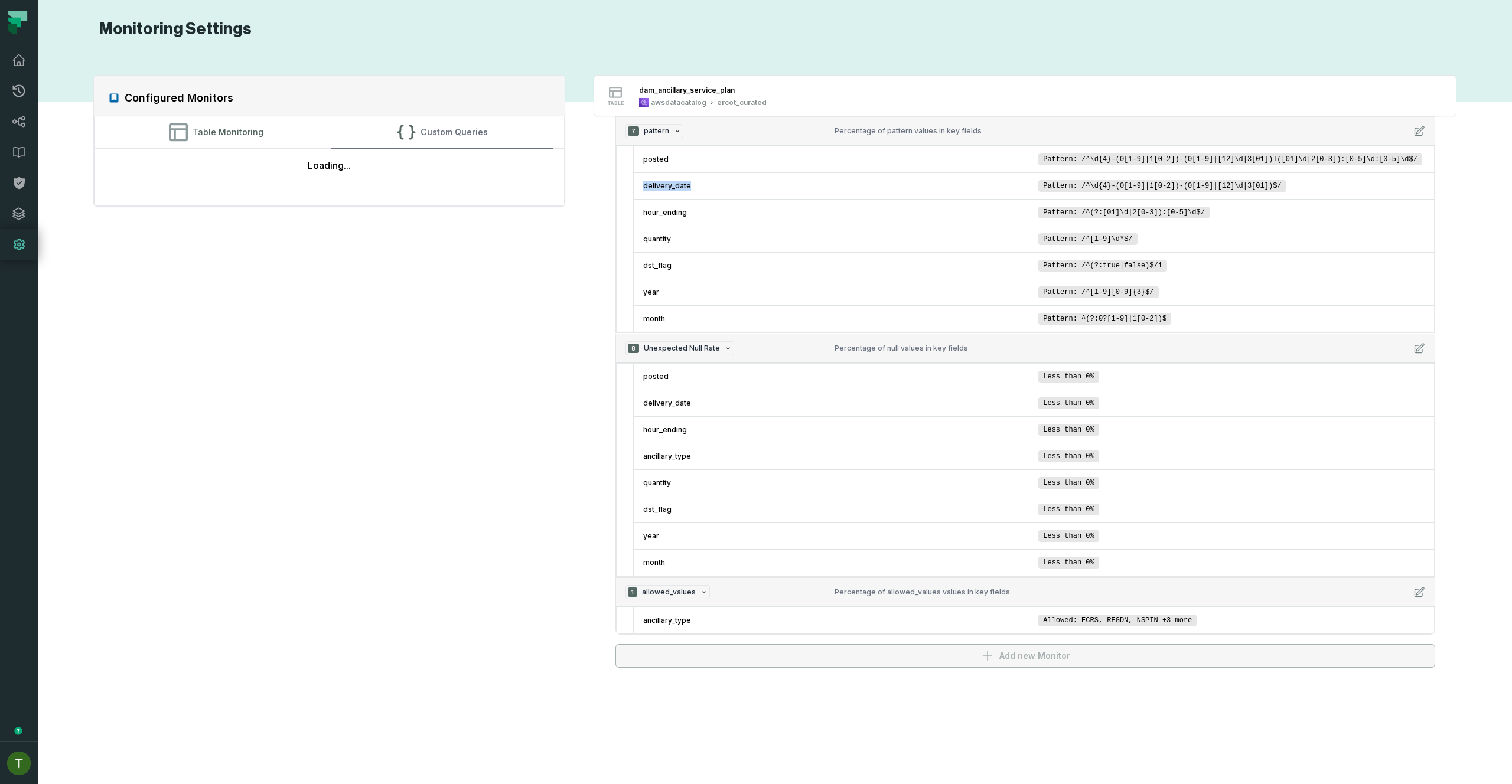
click at [399, 135] on icon "button" at bounding box center [406, 132] width 19 height 19
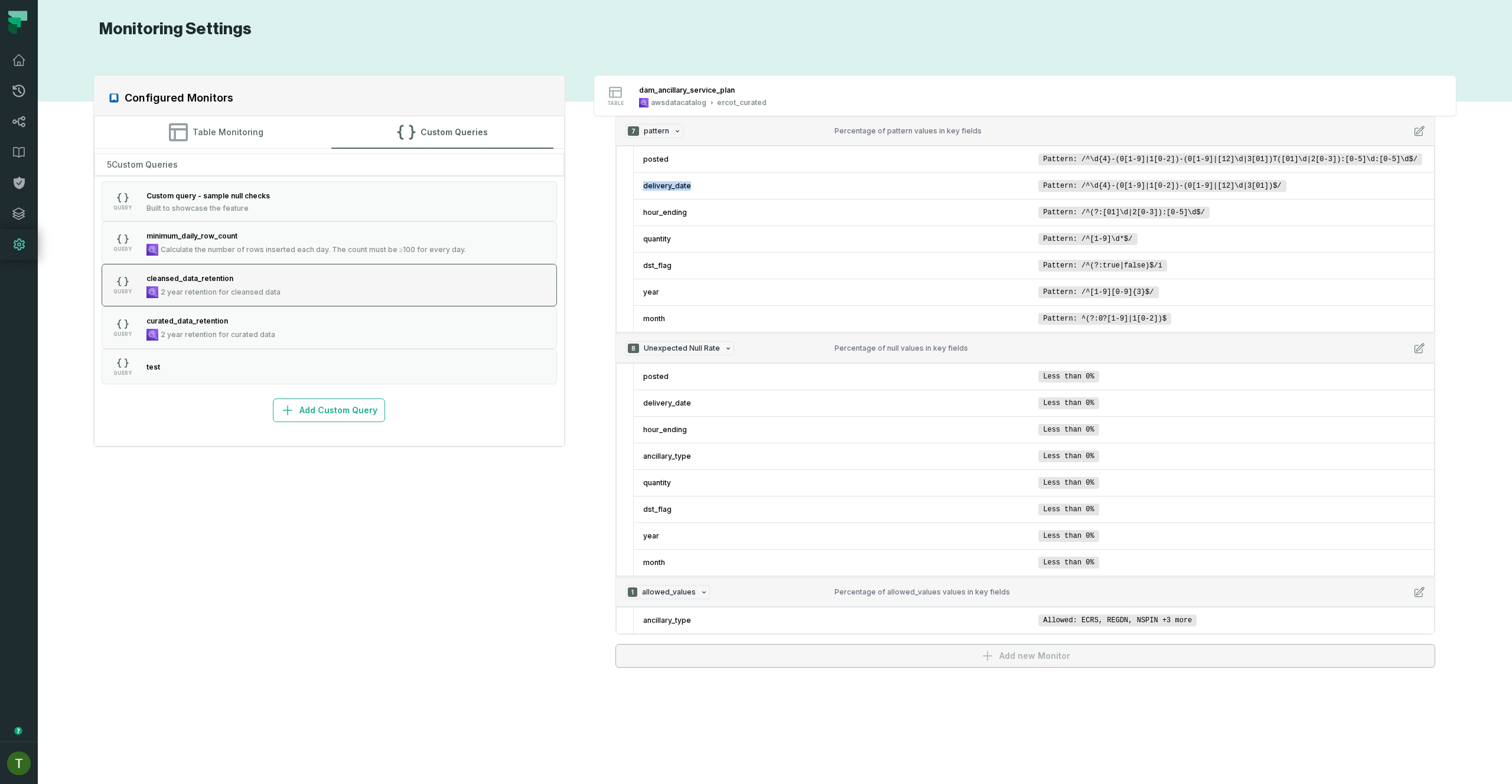
click at [291, 265] on button "QUERY cleansed_data_retention 2 year retention for cleansed data" at bounding box center [330, 285] width 456 height 43
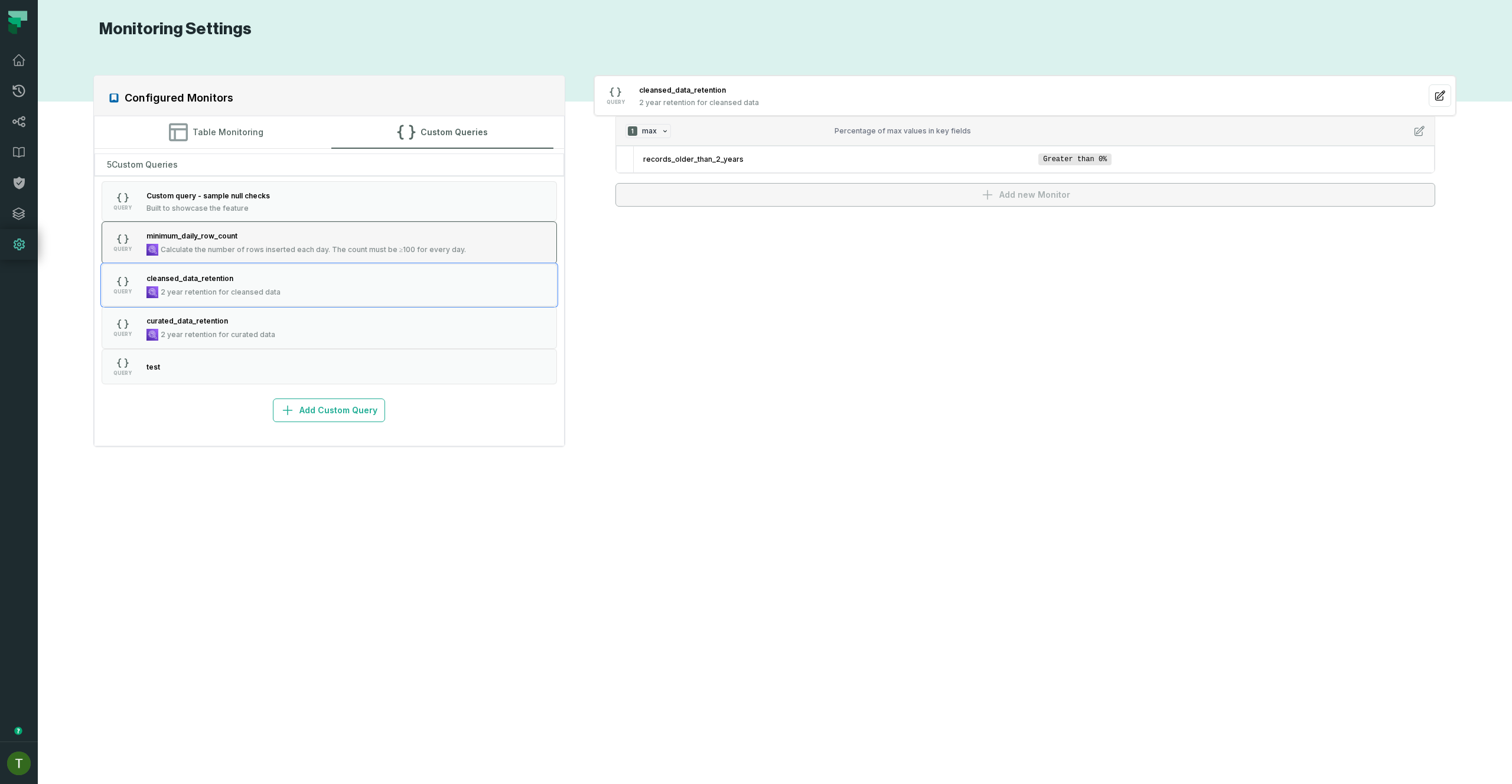
click at [304, 253] on span "Calculate the number of rows inserted each day. The count must be ≥100 for ever…" at bounding box center [314, 249] width 306 height 10
click at [338, 288] on button "QUERY cleansed_data_retention 2 year retention for cleansed data" at bounding box center [330, 285] width 456 height 43
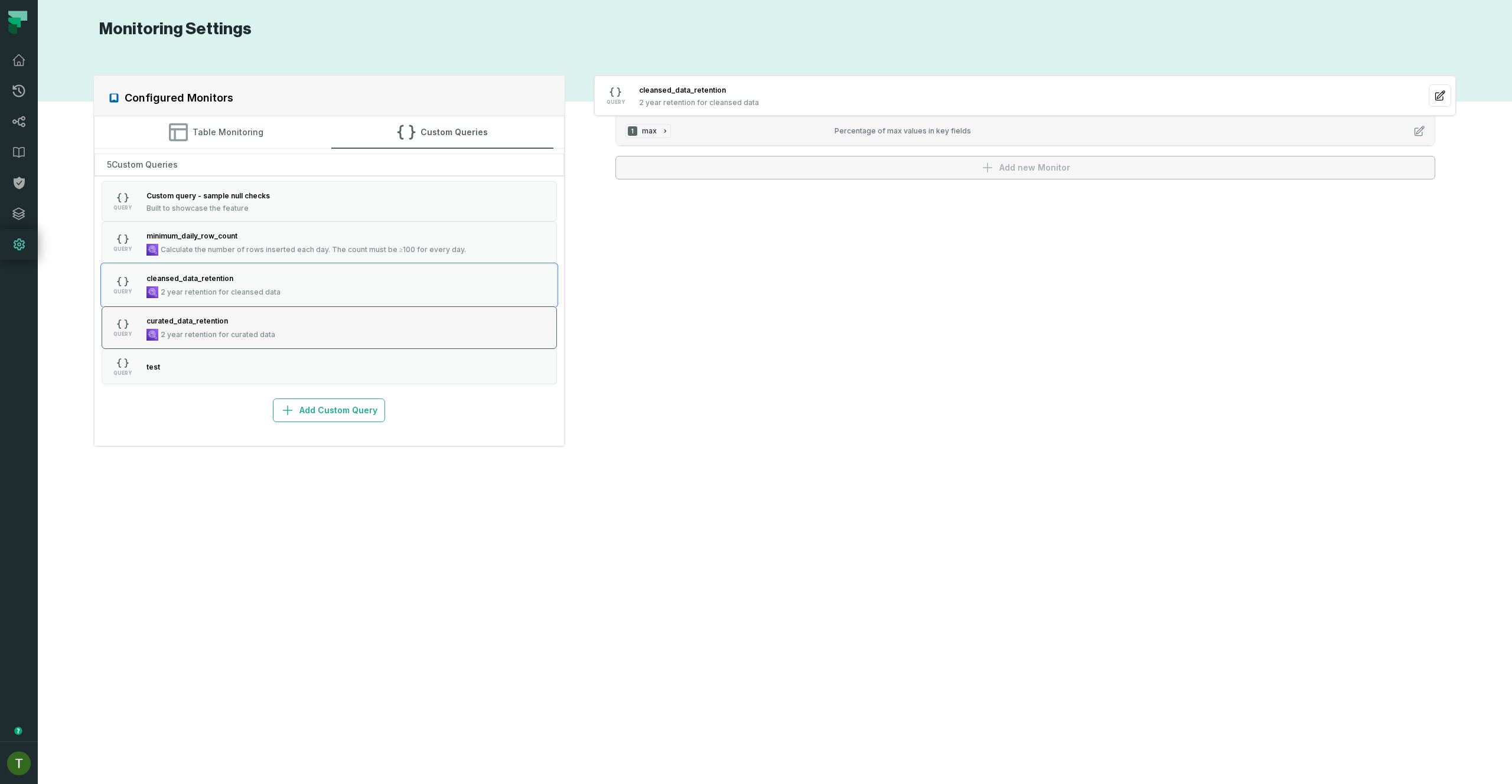
click at [384, 323] on button "QUERY curated_data_retention 2 year retention for curated data" at bounding box center [330, 328] width 456 height 43
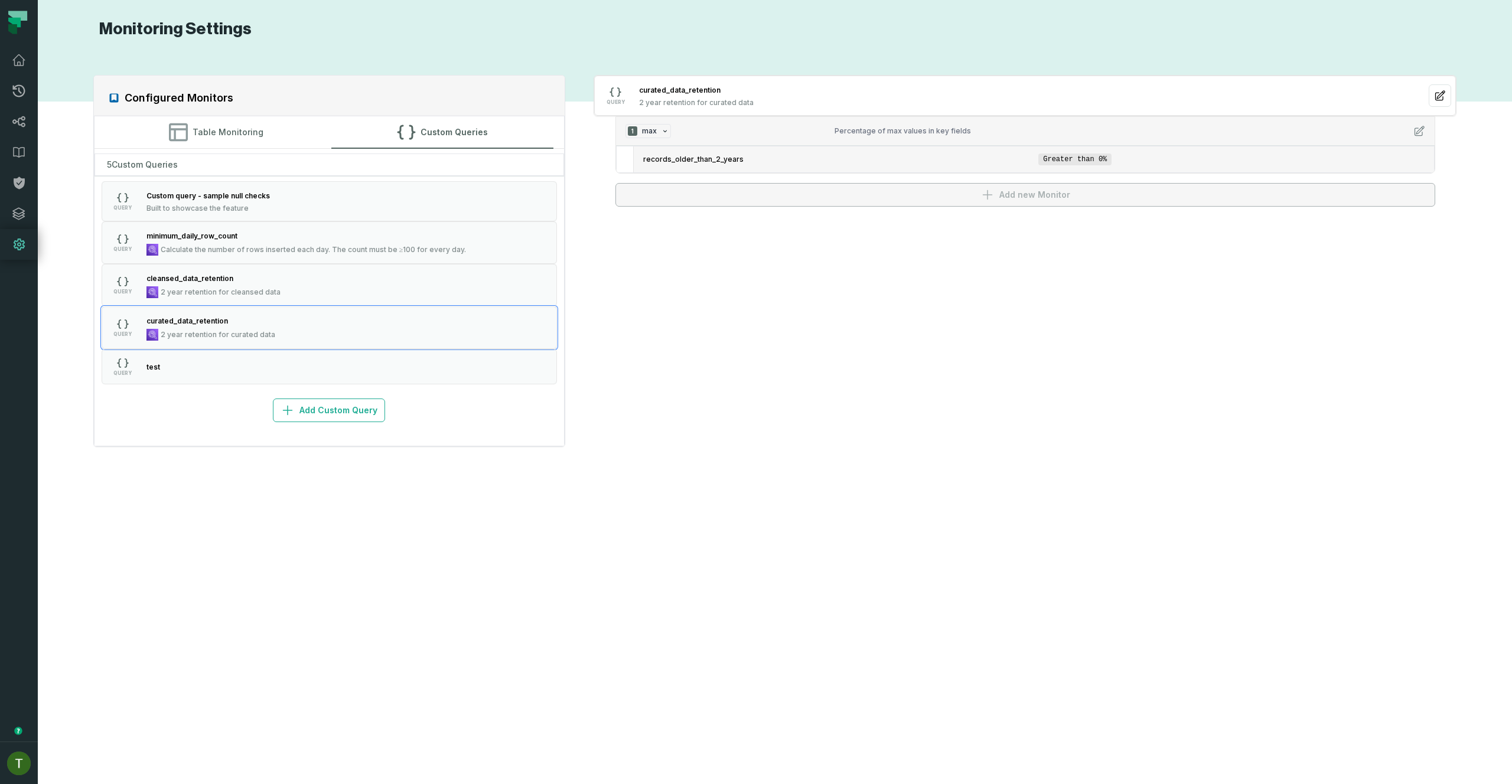
click at [674, 153] on li "records_older_than_2_years Greater than 0%" at bounding box center [1034, 159] width 800 height 26
click at [677, 159] on span "records_older_than_2_years" at bounding box center [839, 159] width 391 height 10
click at [207, 320] on span "curated_data_retention" at bounding box center [187, 321] width 81 height 9
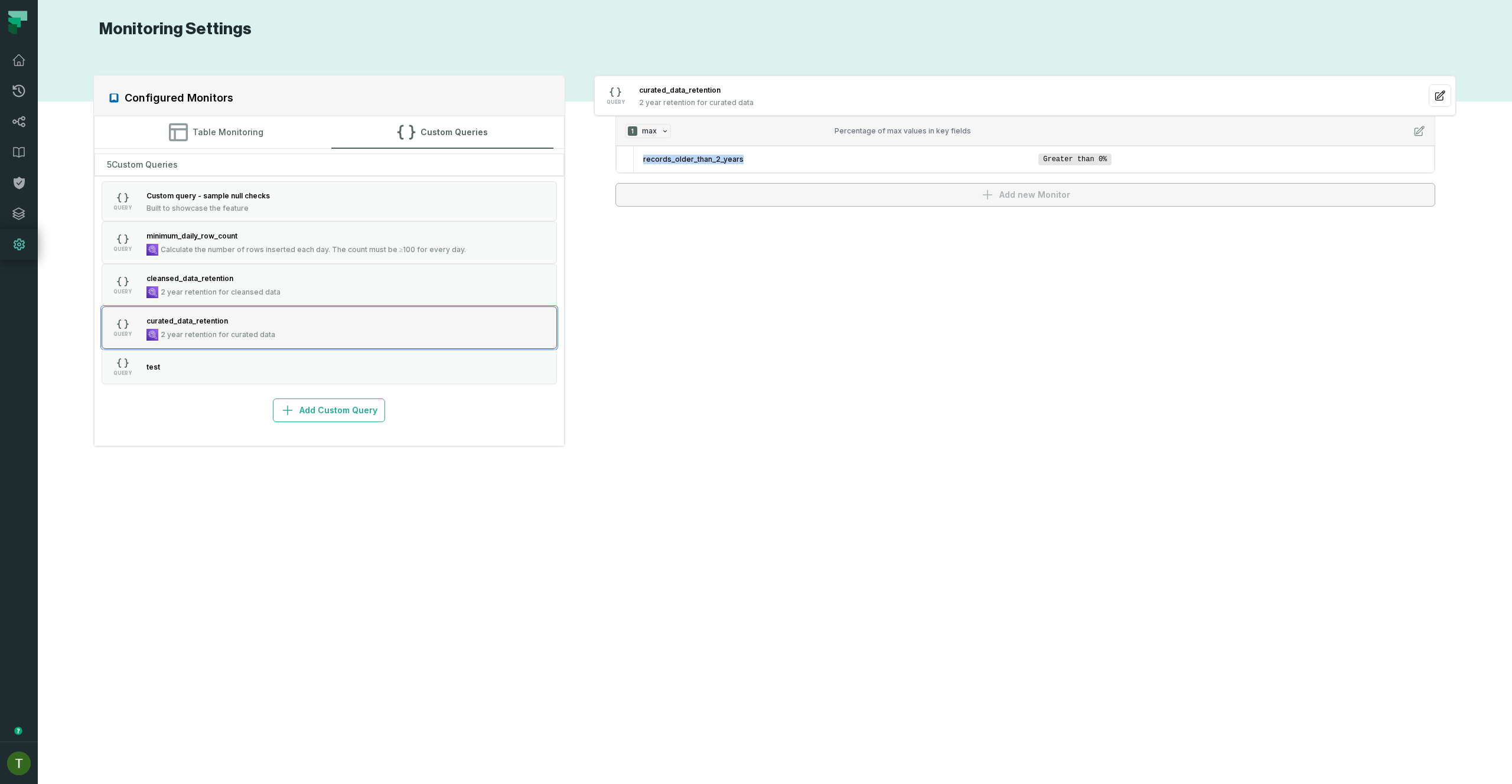
click at [207, 320] on span "curated_data_retention" at bounding box center [187, 321] width 81 height 9
click at [219, 109] on div "Configured Monitors" at bounding box center [330, 95] width 471 height 40
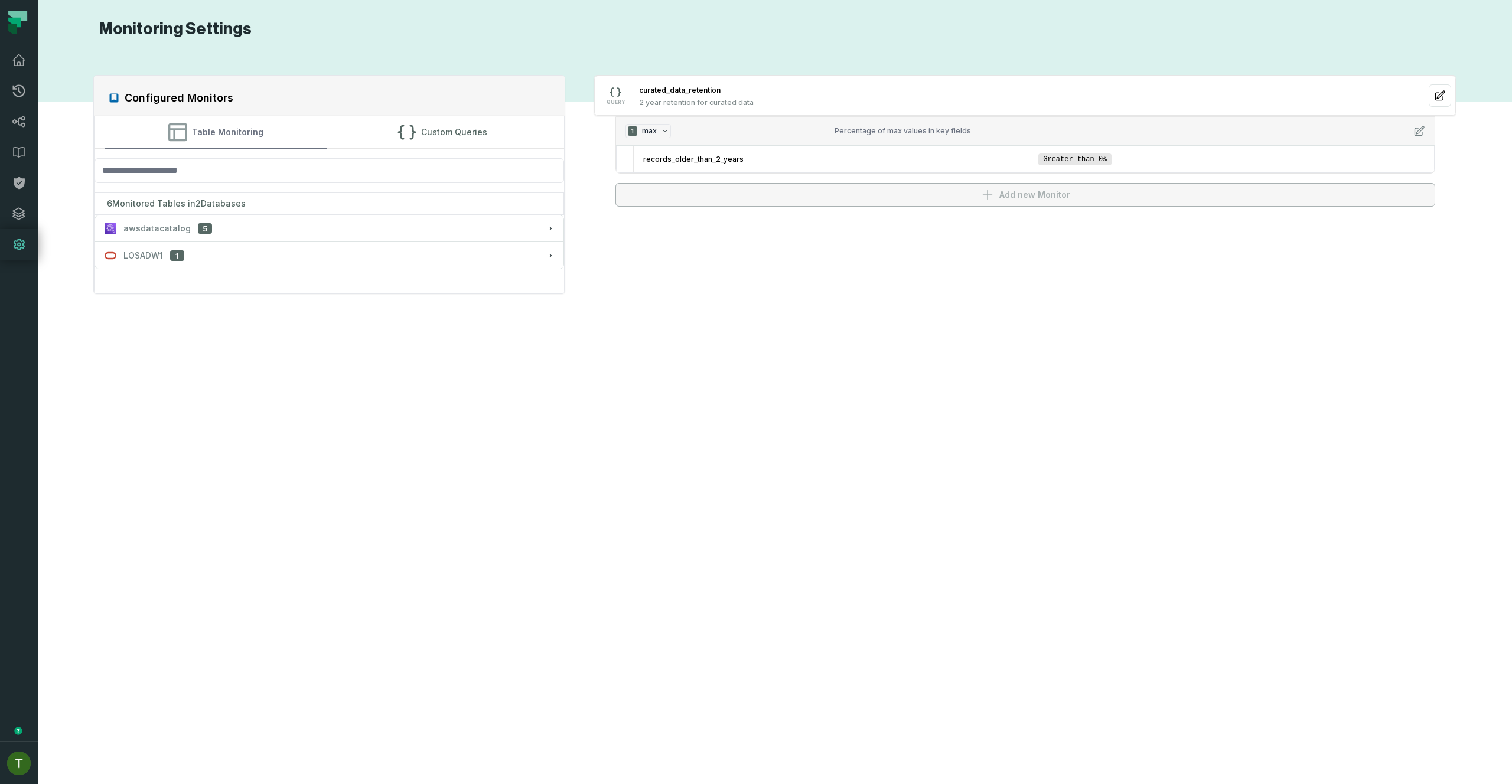
click at [229, 124] on button "Table Monitoring" at bounding box center [217, 132] width 222 height 32
click at [264, 213] on div "6 Monitored Tables in 2 Databases" at bounding box center [330, 203] width 470 height 22
click at [268, 229] on div "awsdatacatalog 5" at bounding box center [330, 229] width 450 height 12
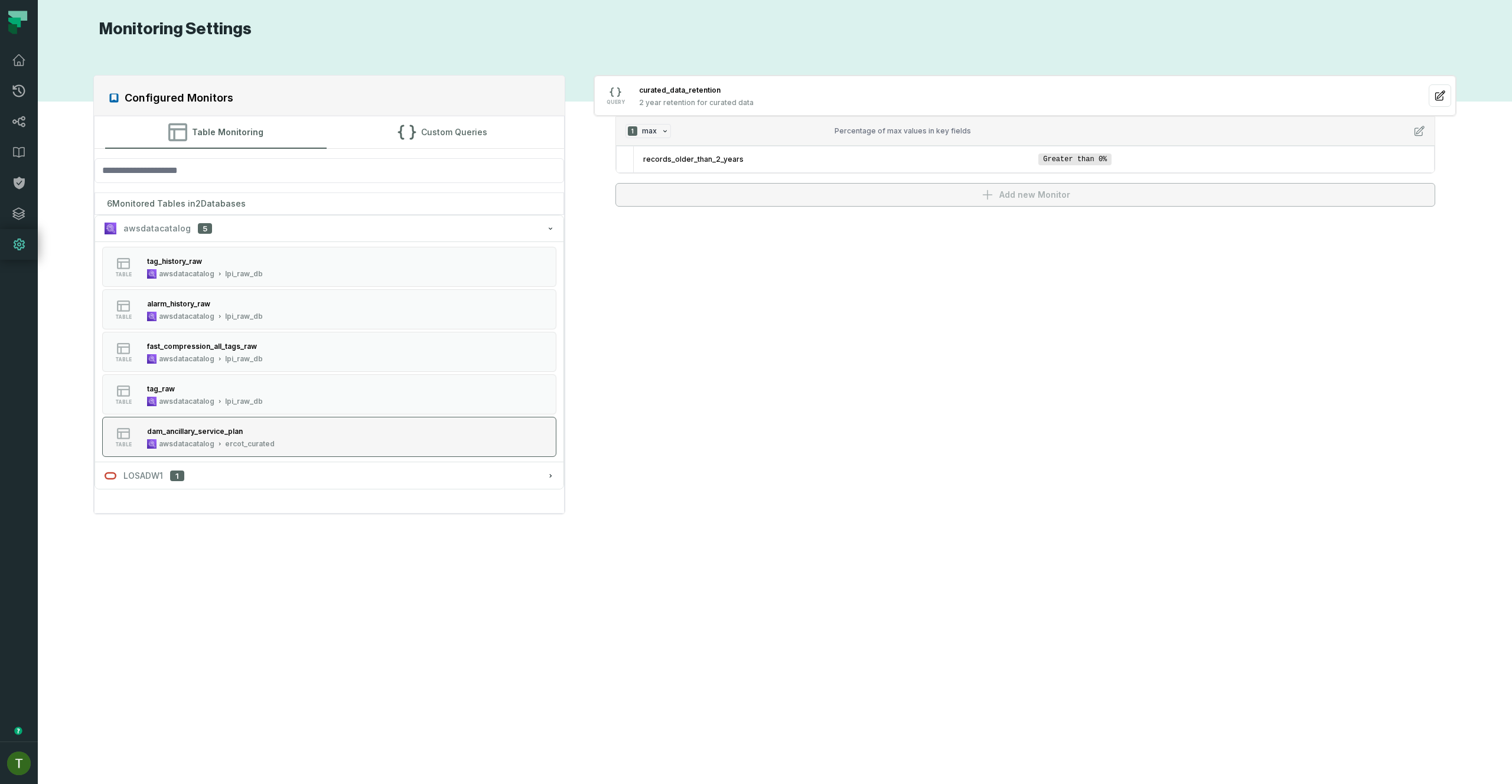
click at [297, 438] on button "table dam_ancillary_service_plan awsdatacatalog ercot_curated" at bounding box center [330, 437] width 455 height 40
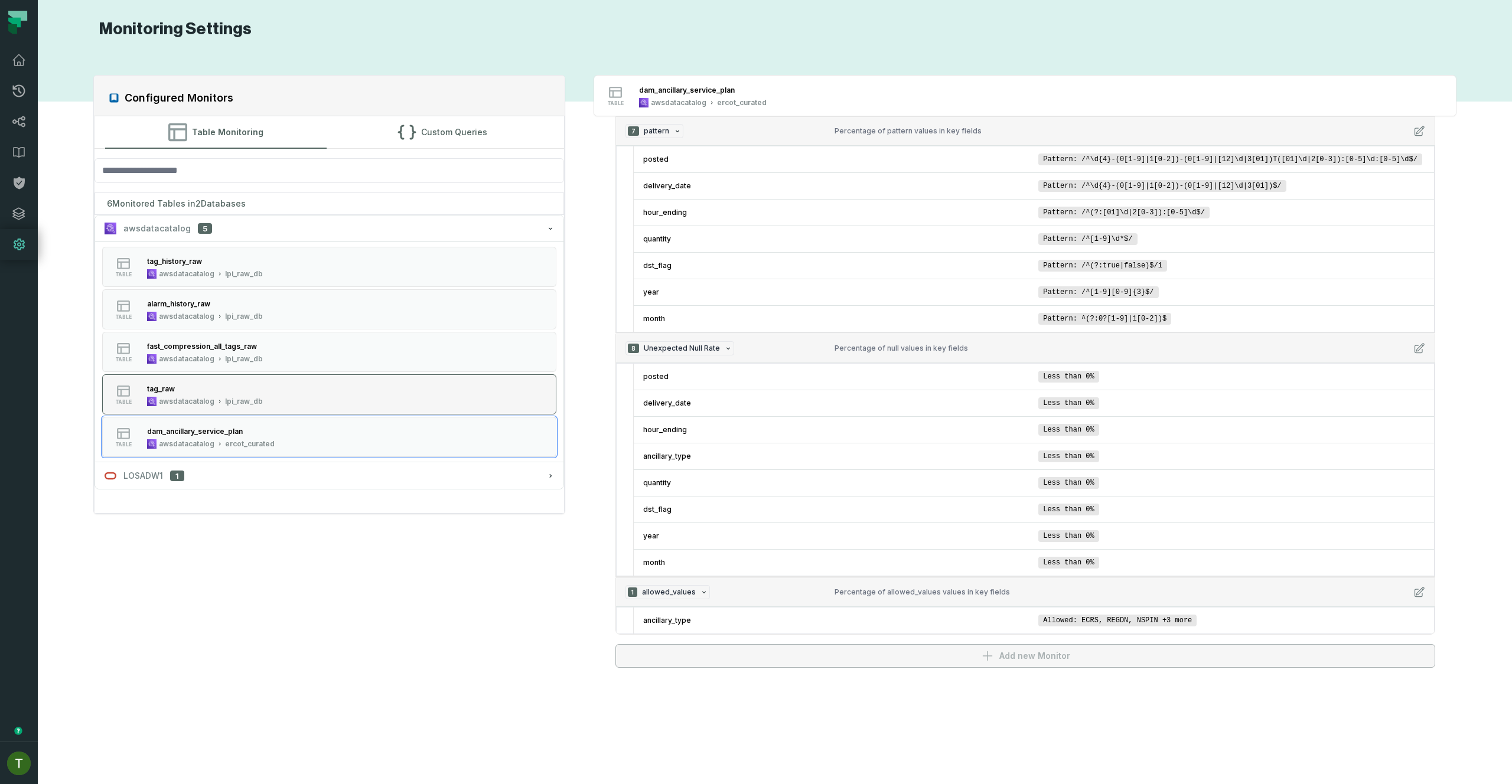
click at [345, 396] on button "table tag_raw awsdatacatalog lpi_raw_db" at bounding box center [330, 394] width 455 height 40
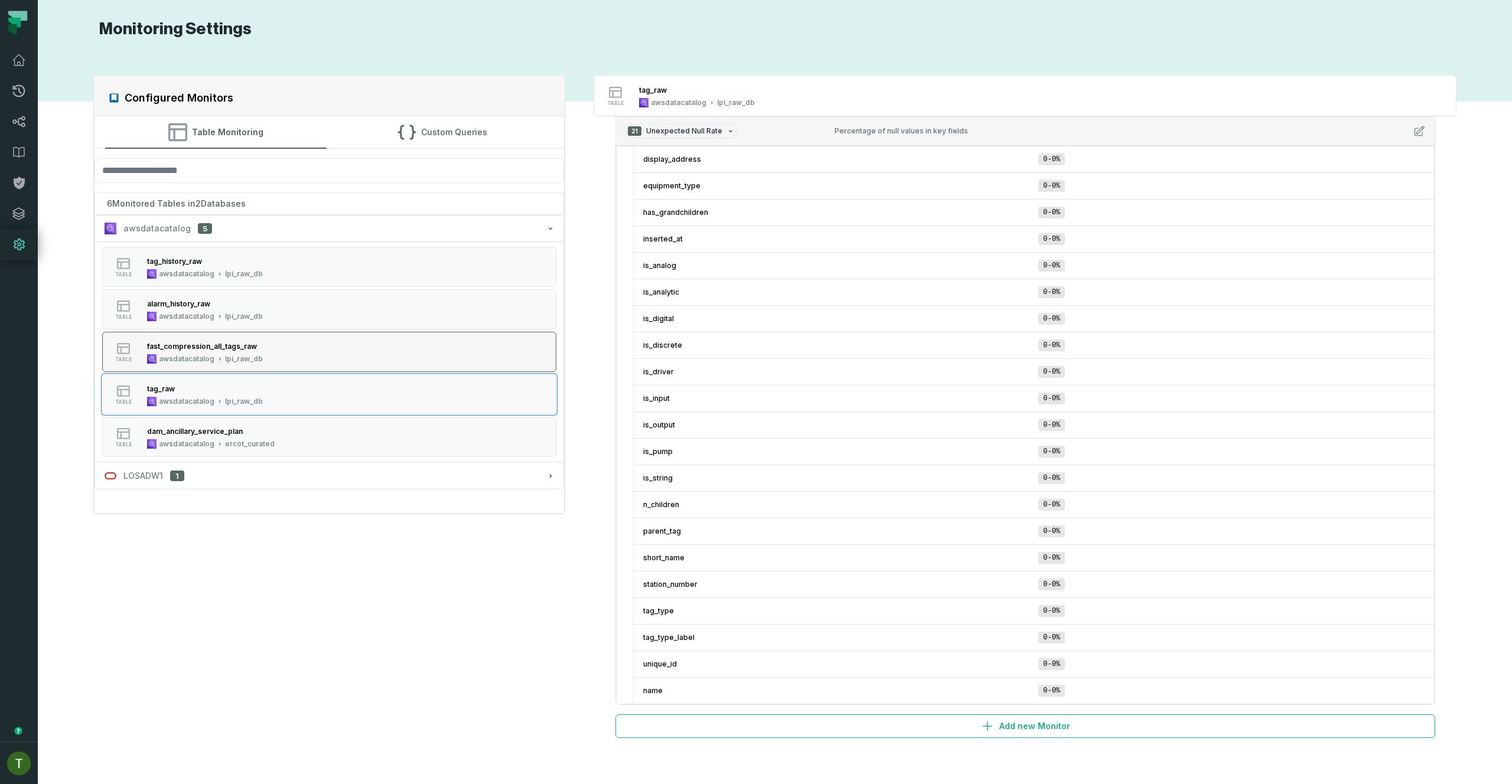
click at [361, 357] on button "table fast_compression_all_tags_raw awsdatacatalog lpi_raw_db" at bounding box center [330, 352] width 455 height 40
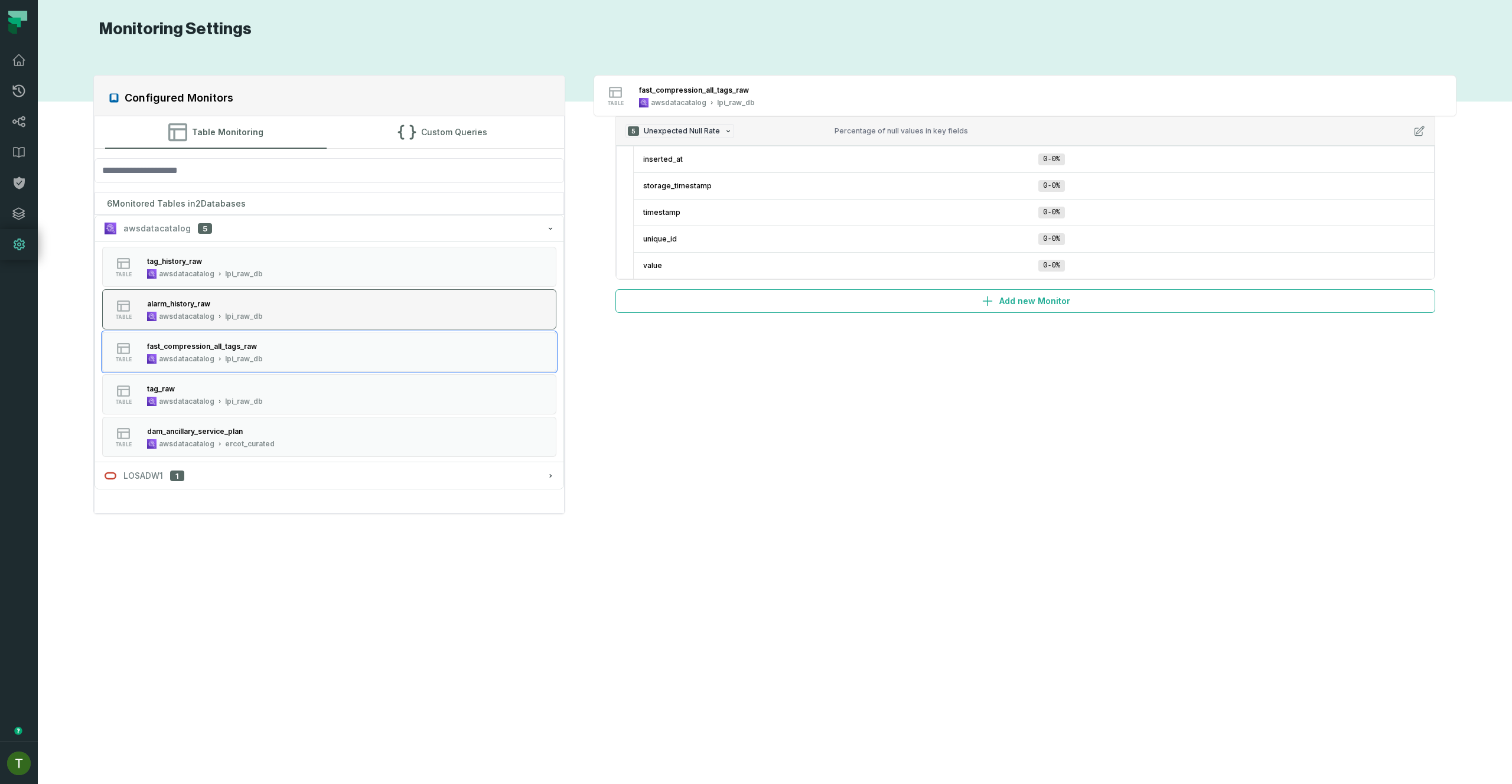
drag, startPoint x: 365, startPoint y: 325, endPoint x: 367, endPoint y: 308, distance: 17.1
click at [365, 325] on button "table alarm_history_raw awsdatacatalog lpi_raw_db" at bounding box center [330, 309] width 455 height 40
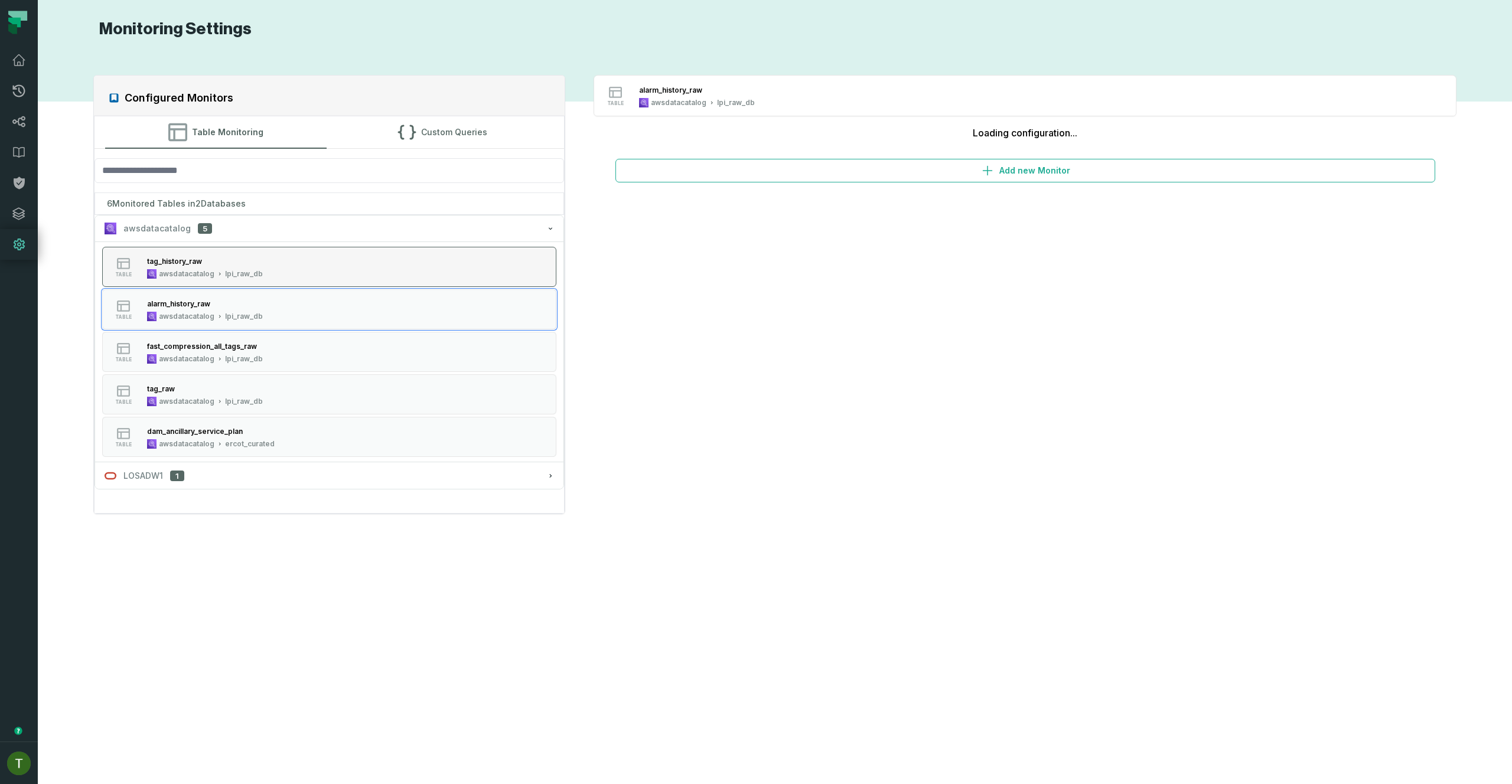
click at [372, 284] on button "table tag_history_raw awsdatacatalog lpi_raw_db" at bounding box center [330, 267] width 455 height 40
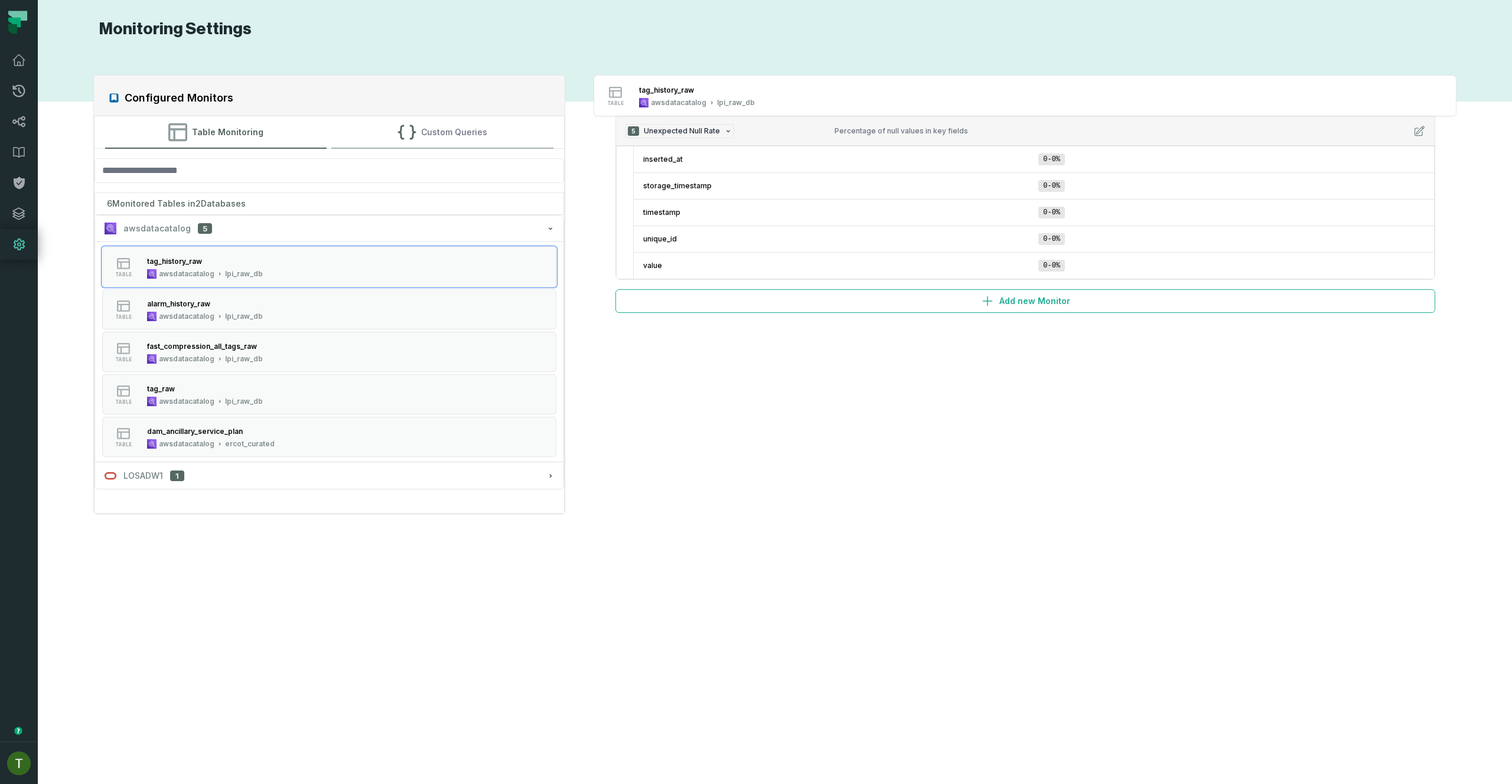
click at [385, 133] on button "Custom Queries" at bounding box center [443, 132] width 222 height 32
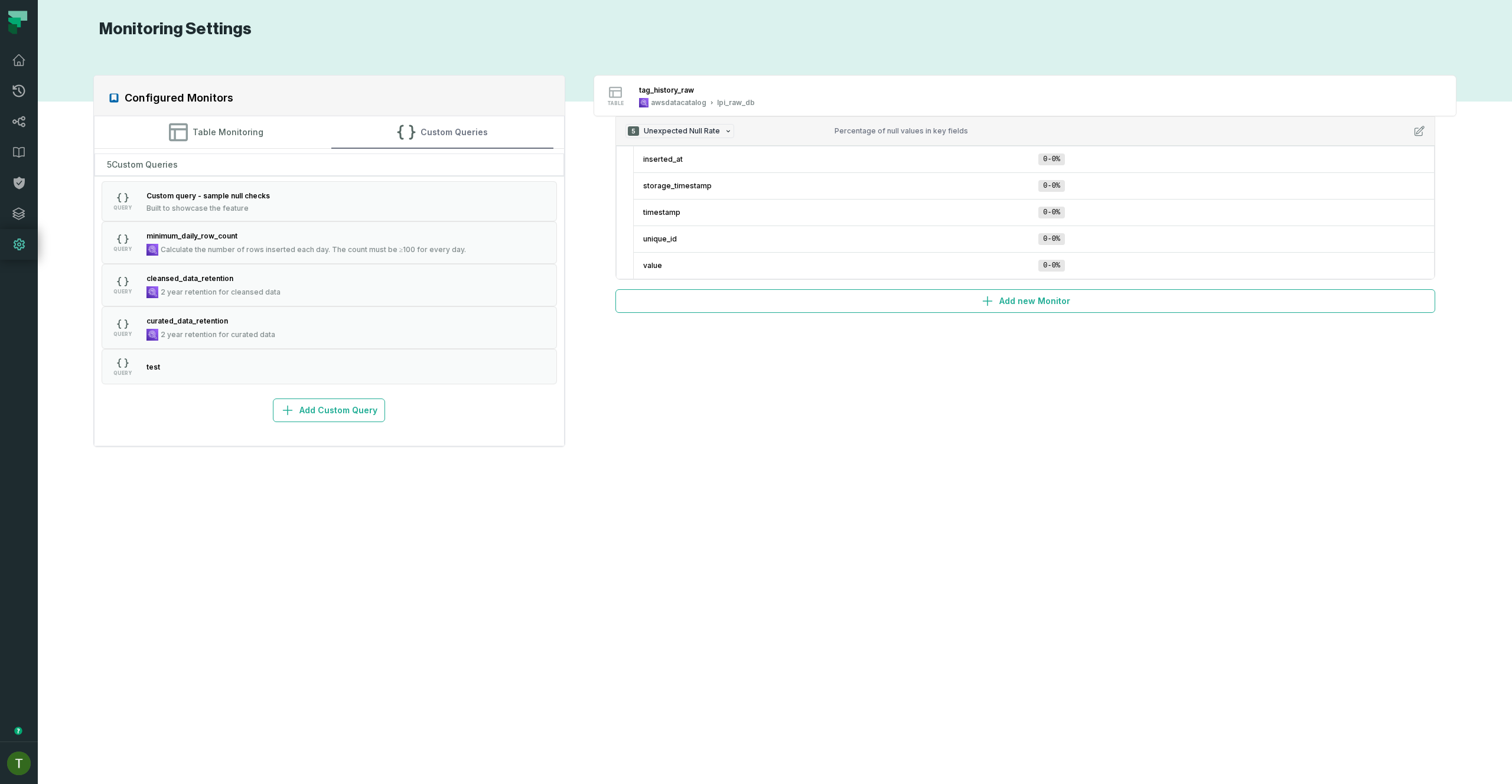
click at [413, 136] on icon "button" at bounding box center [406, 132] width 19 height 19
click at [330, 263] on button "QUERY minimum_daily_row_count Calculate the number of rows inserted each day. T…" at bounding box center [330, 243] width 456 height 43
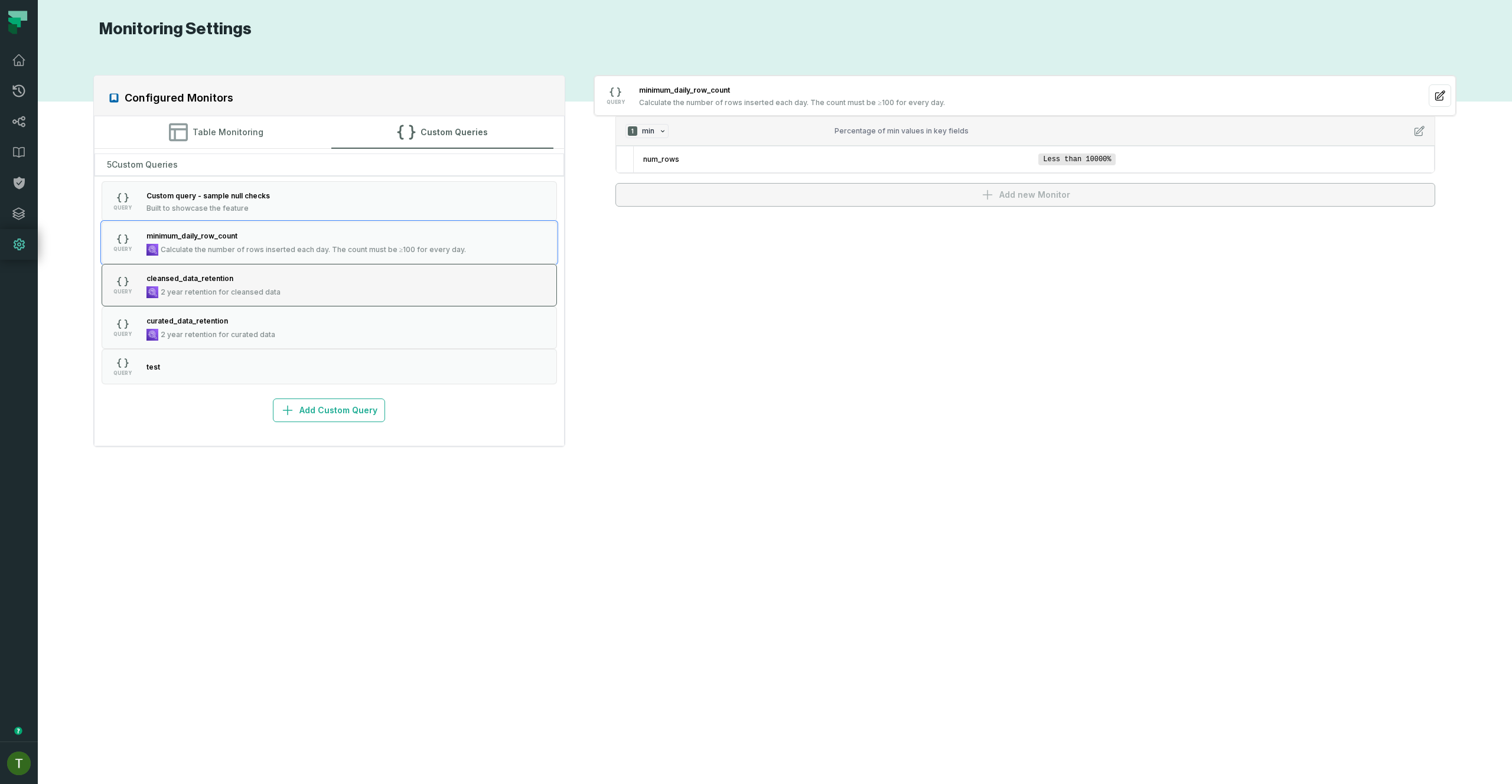
click at [334, 274] on button "QUERY cleansed_data_retention 2 year retention for cleansed data" at bounding box center [330, 285] width 456 height 43
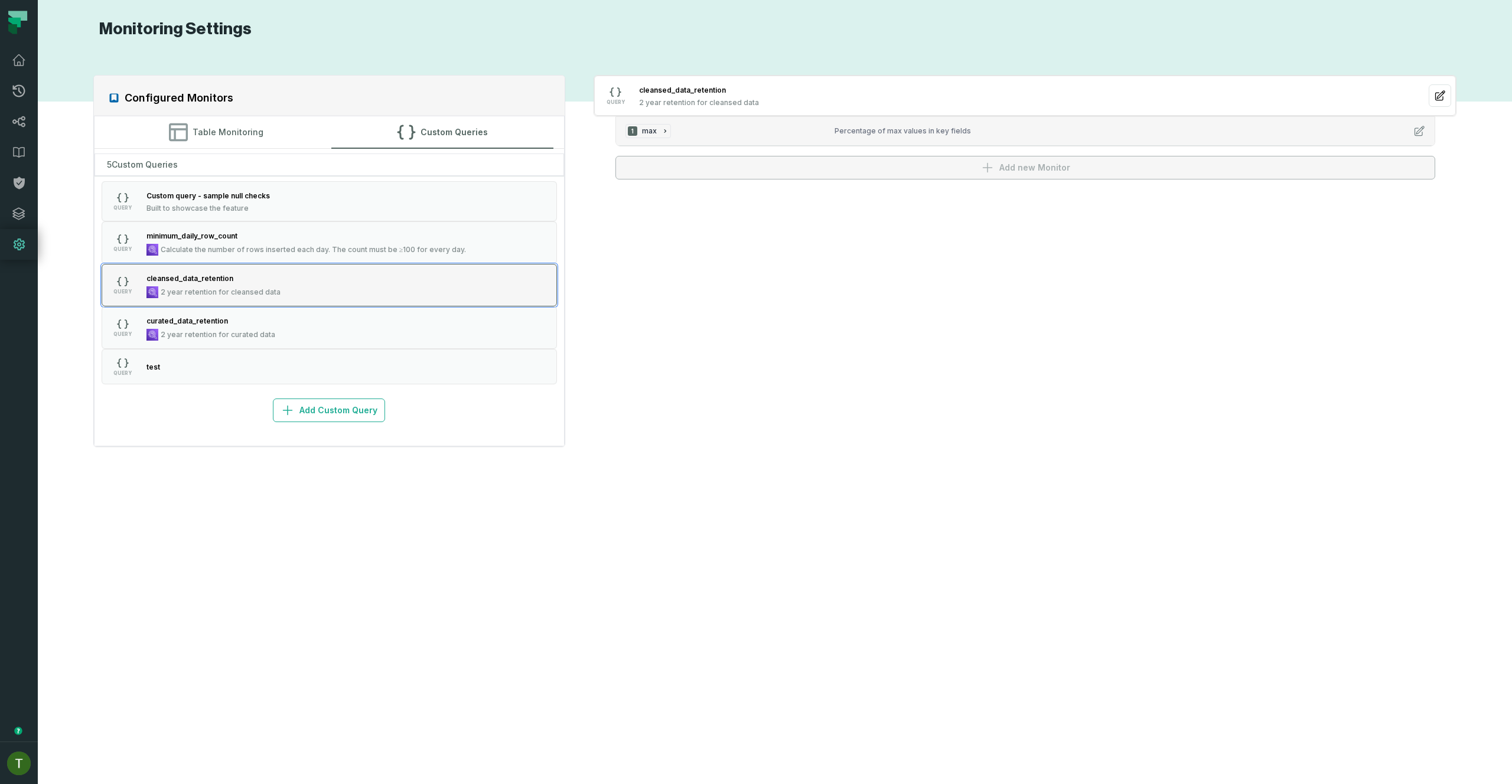
click at [337, 281] on button "QUERY cleansed_data_retention 2 year retention for cleansed data" at bounding box center [330, 285] width 456 height 43
click at [706, 137] on div "1 max" at bounding box center [725, 131] width 200 height 14
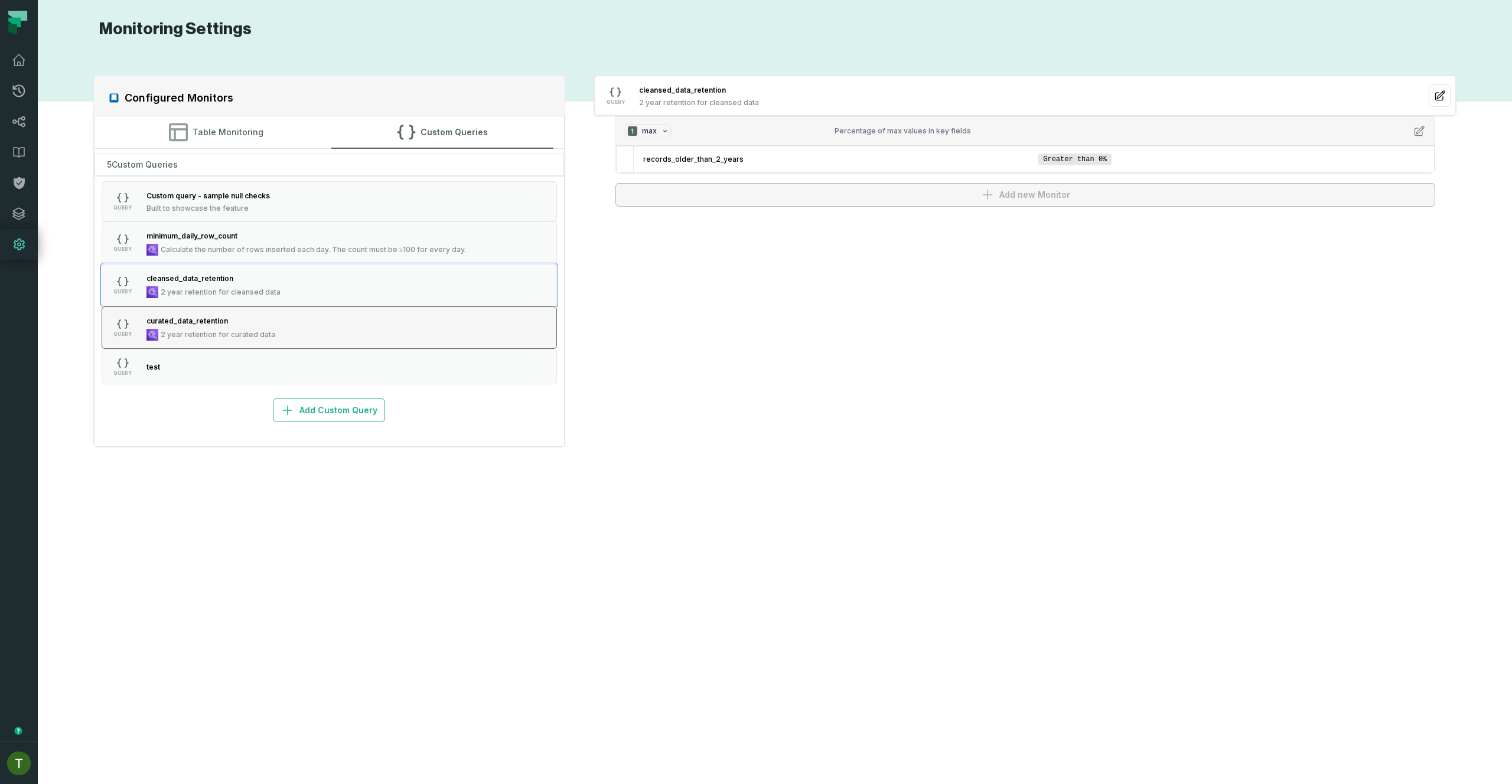
click at [316, 319] on button "QUERY curated_data_retention 2 year retention for curated data" at bounding box center [330, 328] width 456 height 43
click at [319, 325] on button "QUERY curated_data_retention 2 year retention for curated data" at bounding box center [330, 328] width 456 height 43
click at [320, 325] on button "QUERY curated_data_retention 2 year retention for curated data" at bounding box center [330, 328] width 456 height 43
click at [321, 293] on button "QUERY cleansed_data_retention 2 year retention for cleansed data" at bounding box center [330, 285] width 456 height 43
click at [341, 244] on div "Calculate the number of rows inserted each day. The count must be ≥100 for ever…" at bounding box center [307, 249] width 320 height 12
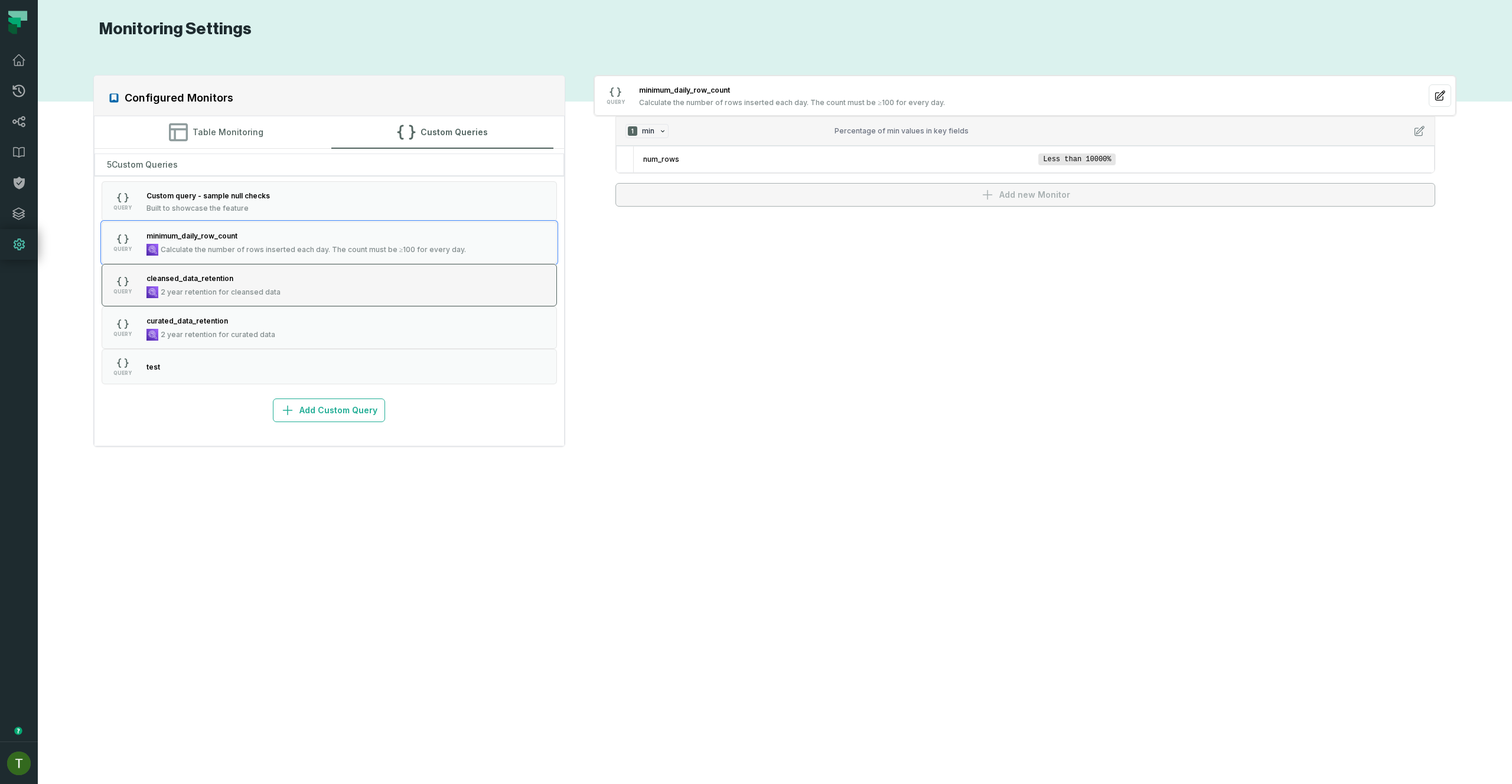
click at [396, 293] on button "QUERY cleansed_data_retention 2 year retention for cleansed data" at bounding box center [330, 285] width 456 height 43
click at [396, 335] on button "QUERY curated_data_retention 2 year retention for curated data" at bounding box center [330, 328] width 456 height 43
click at [411, 309] on button "QUERY curated_data_retention 2 year retention for curated data" at bounding box center [330, 328] width 456 height 43
click at [435, 252] on span "Calculate the number of rows inserted each day. The count must be ≥100 for ever…" at bounding box center [314, 249] width 306 height 10
click at [438, 246] on span "Calculate the number of rows inserted each day. The count must be ≥100 for ever…" at bounding box center [314, 249] width 306 height 10
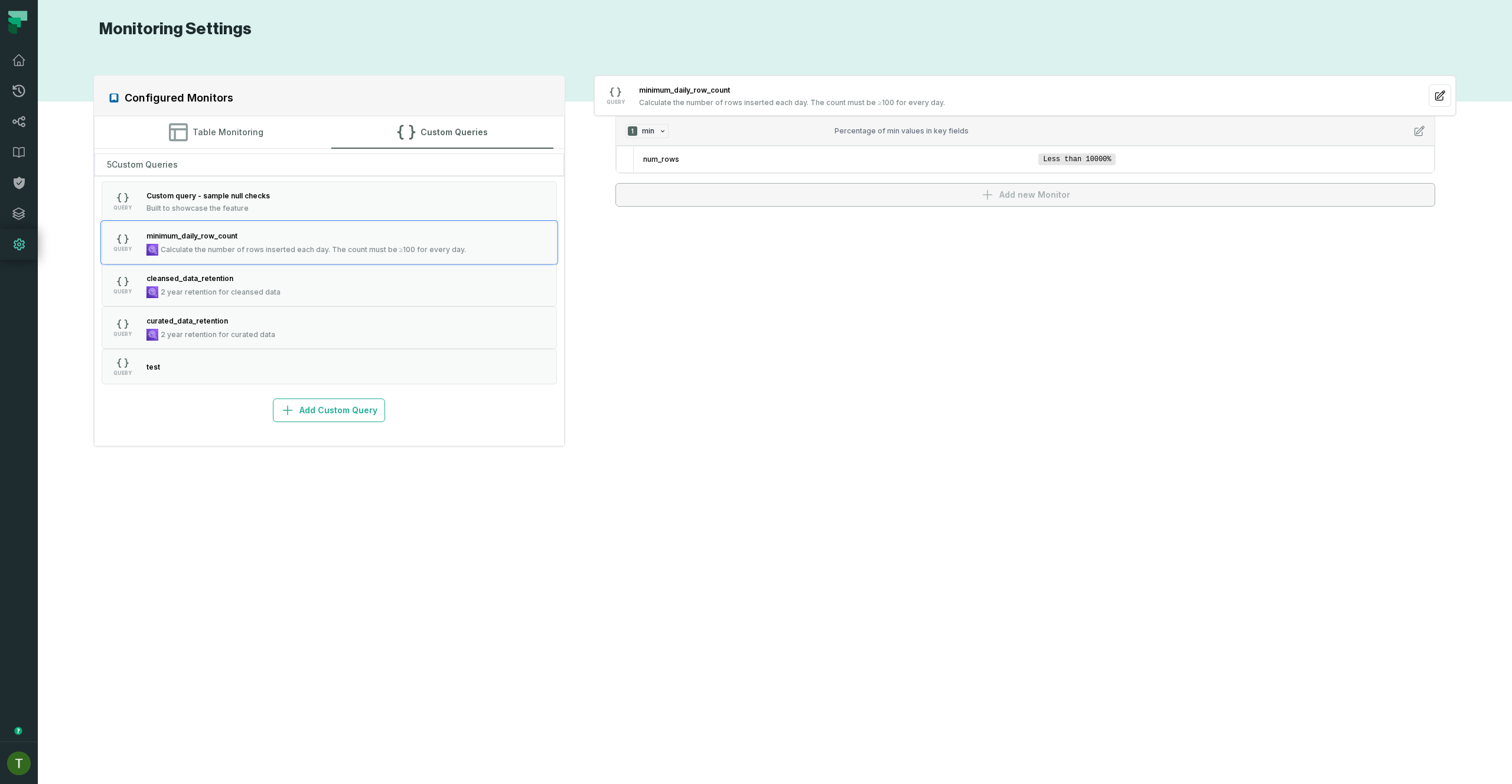
click at [1328, 7] on section "Monitoring Settings Configured Monitors Table Monitoring Custom Queries 5 Custo…" at bounding box center [775, 392] width 1474 height 784
click at [1044, 158] on span "Less than 10000%" at bounding box center [1077, 159] width 77 height 12
click at [890, 164] on li "num_rows Less than 10000%" at bounding box center [1034, 159] width 800 height 26
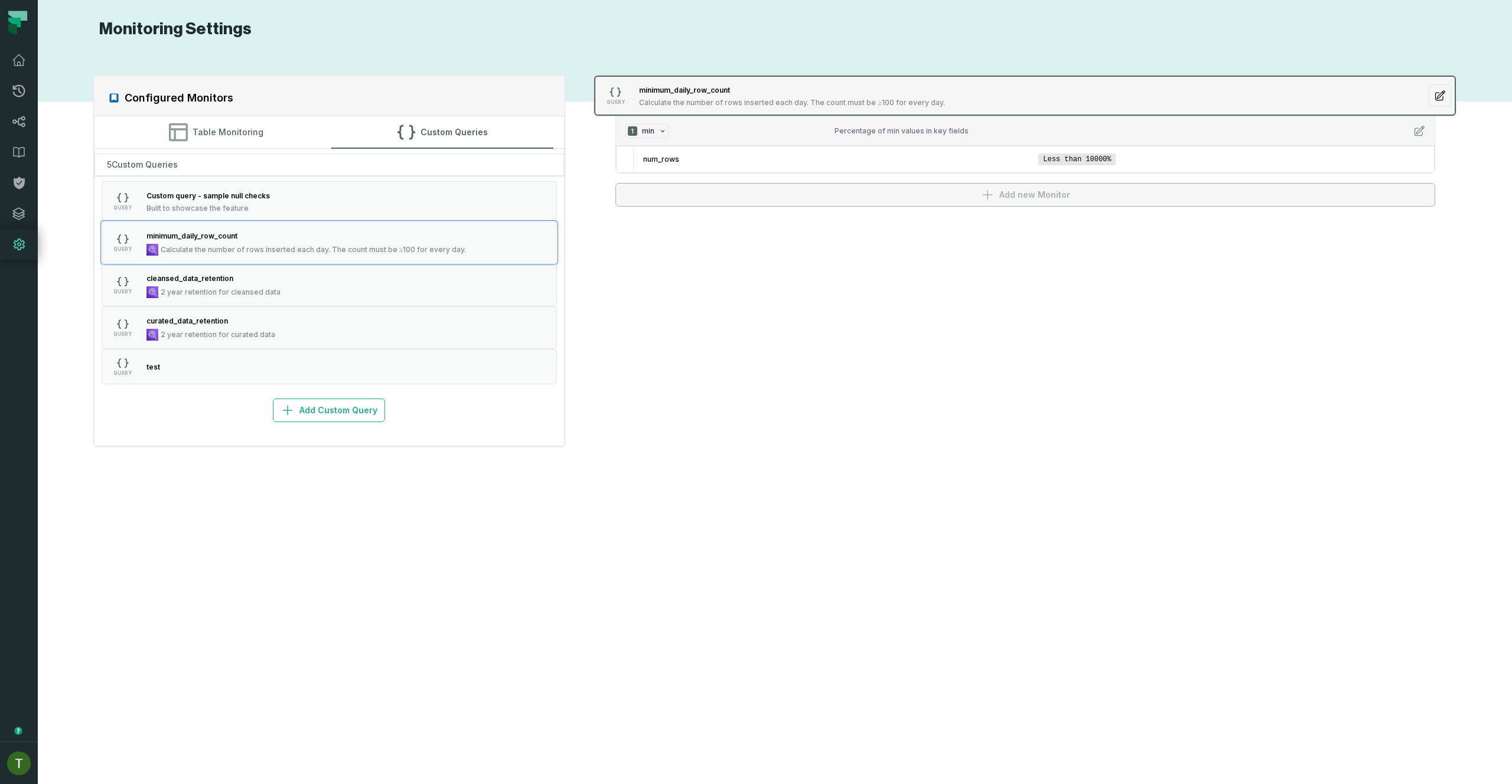
click at [883, 114] on button "QUERY minimum_daily_row_count Calculate the number of rows inserted each day. T…" at bounding box center [1025, 95] width 862 height 40
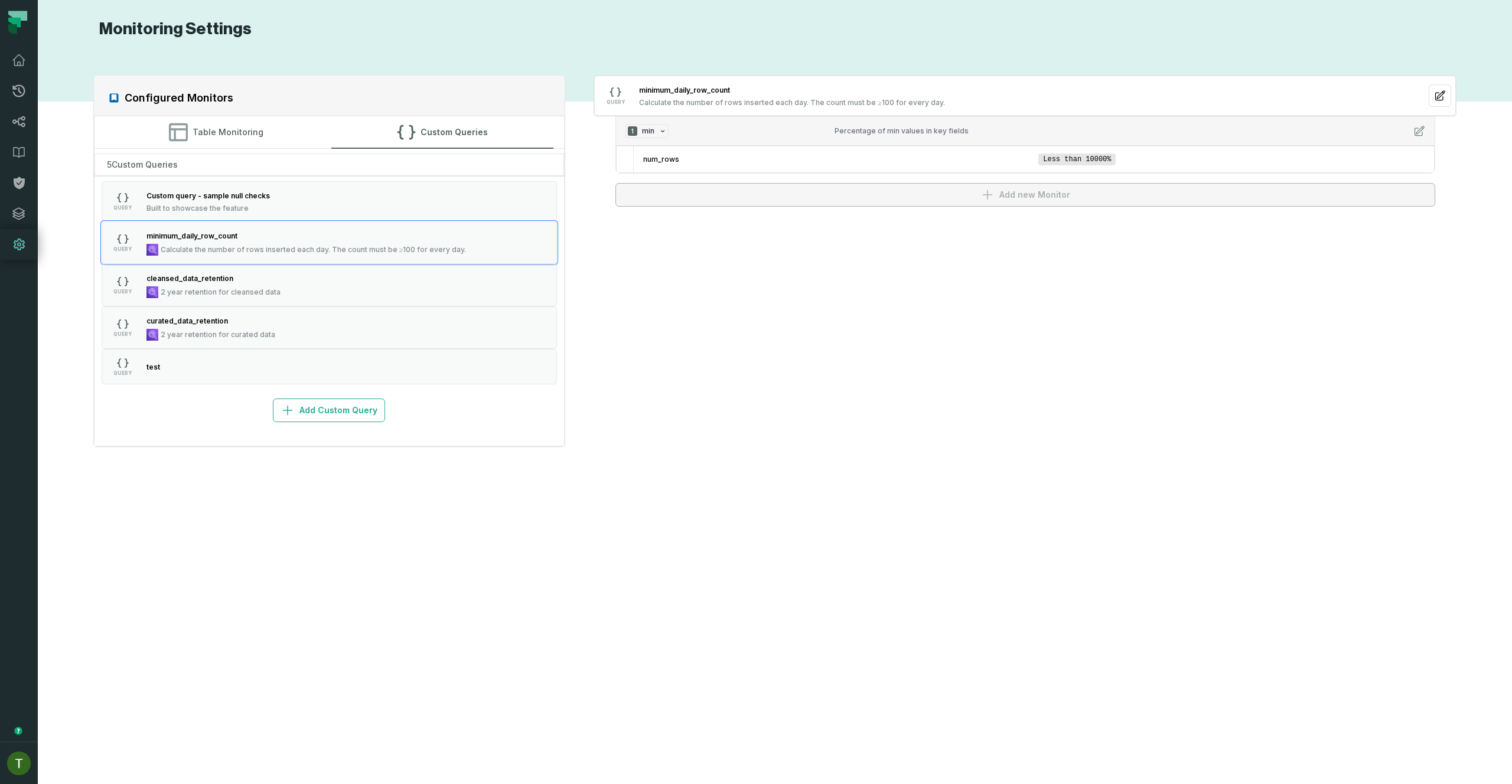
click at [916, 146] on div "num_rows Less than 10000%" at bounding box center [1025, 159] width 819 height 27
click at [907, 265] on div "Configured Monitors Table Monitoring Custom Queries 5 Custom Queries QUERY Cust…" at bounding box center [775, 412] width 1450 height 716
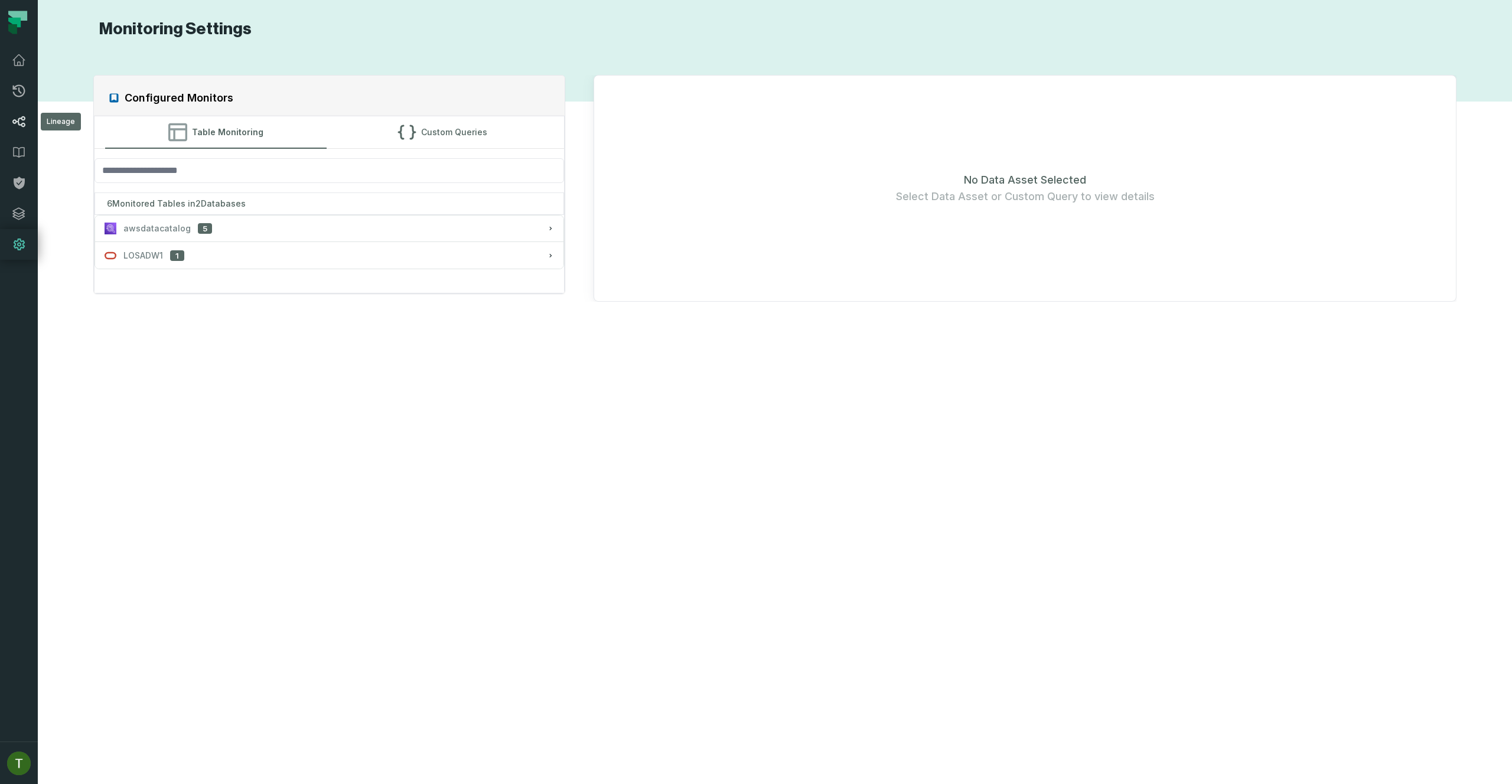
click at [27, 124] on link "Lineage" at bounding box center [19, 121] width 38 height 30
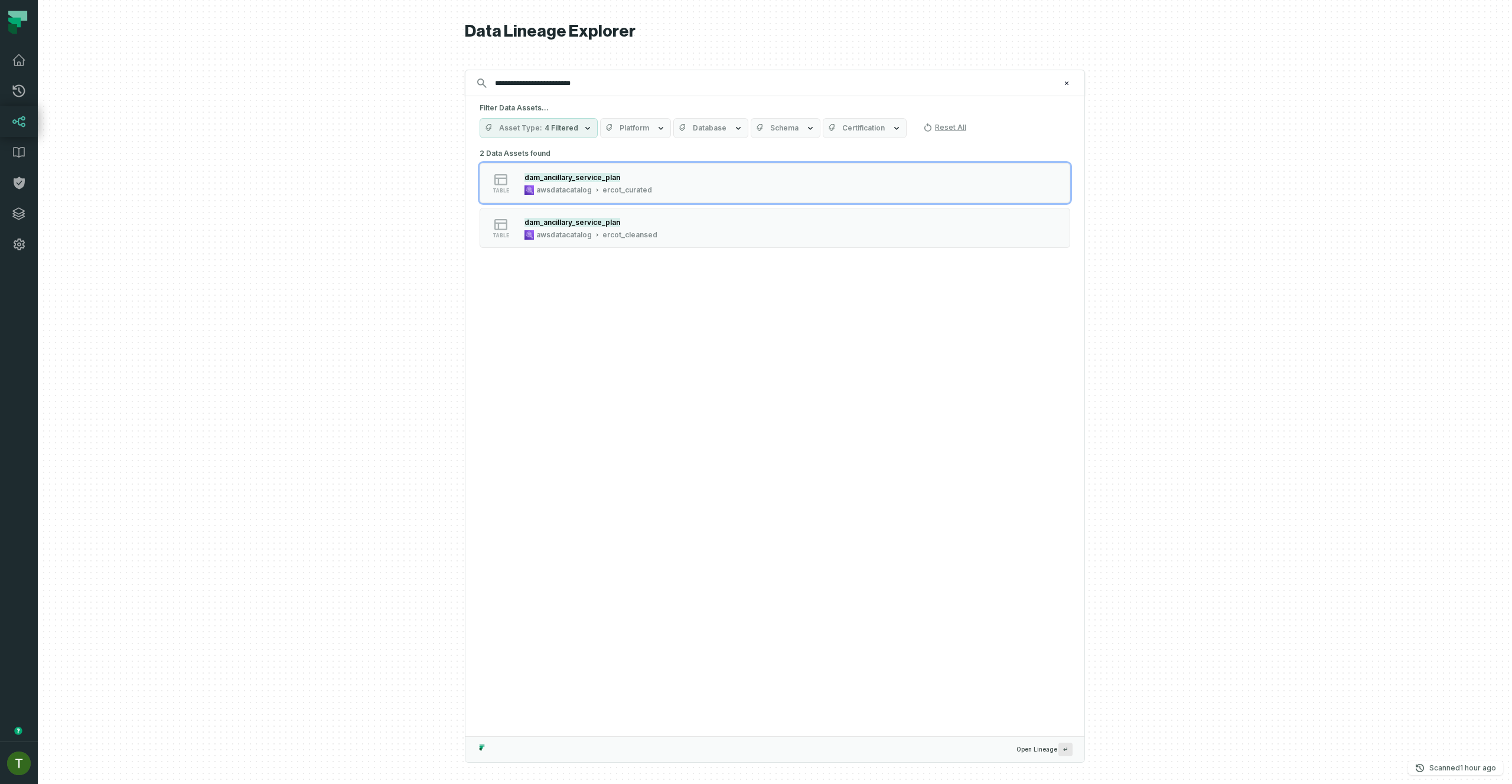
type input "**********"
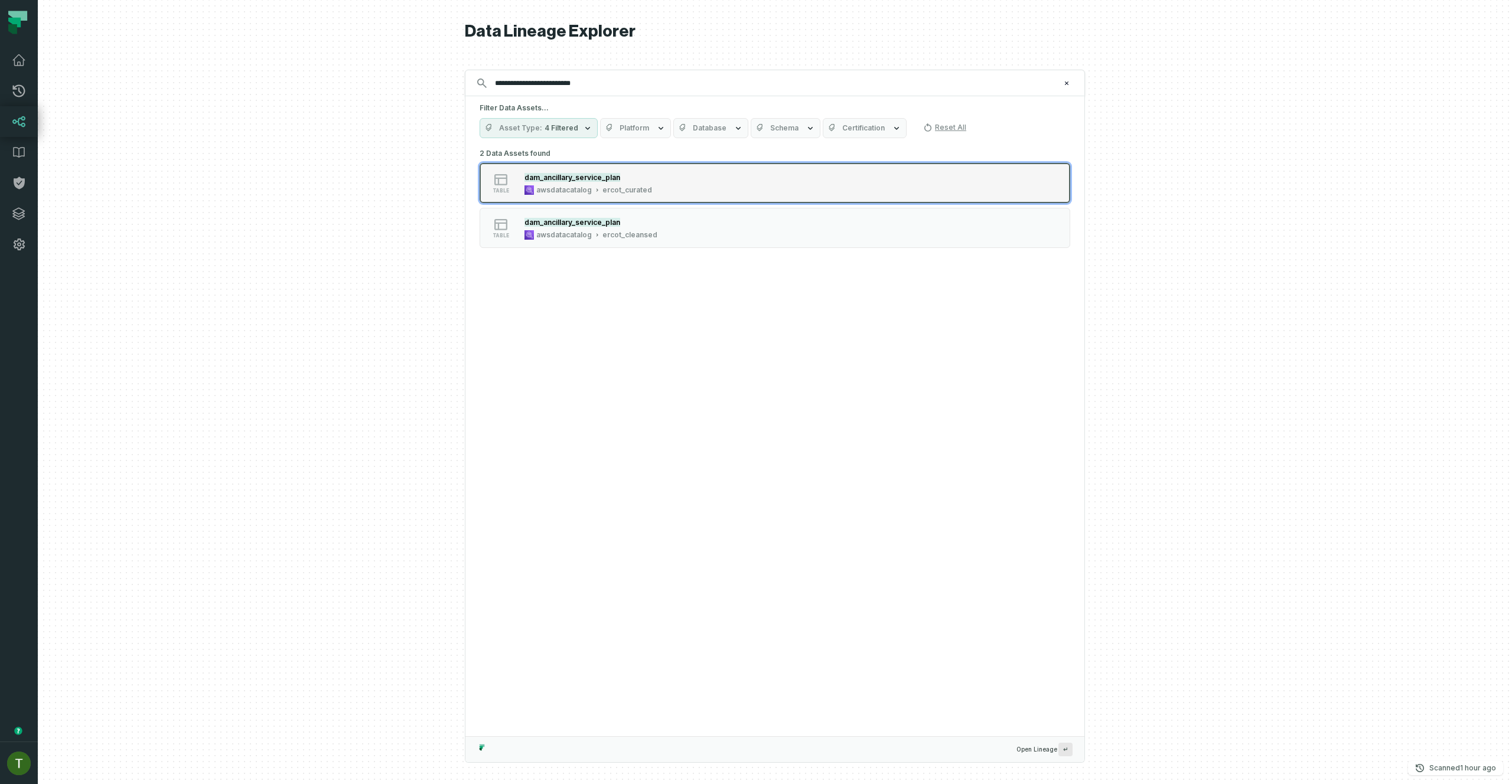
click at [702, 186] on div "table dam_ancillary_service_plan awsdatacatalog ercot_curated" at bounding box center [629, 183] width 295 height 23
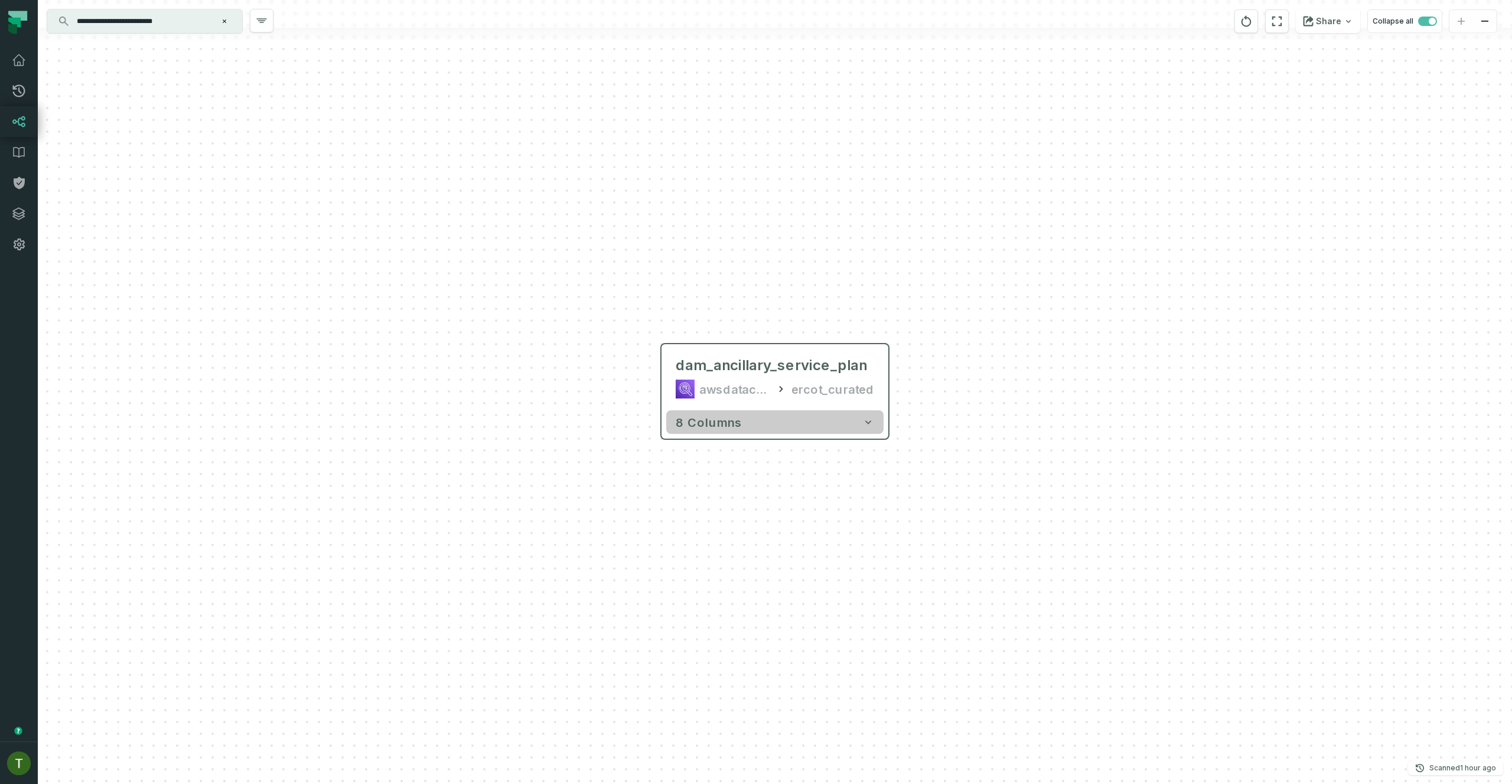
click at [822, 423] on button "8 columns" at bounding box center [775, 422] width 217 height 23
